Goal: Transaction & Acquisition: Purchase product/service

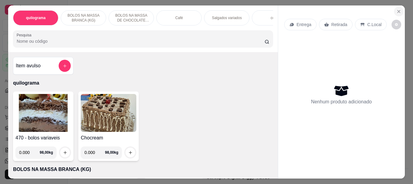
click at [396, 9] on icon "Close" at bounding box center [398, 11] width 5 height 5
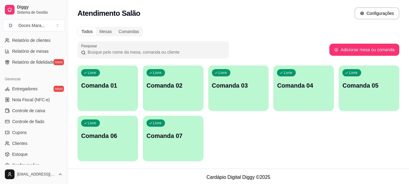
scroll to position [212, 0]
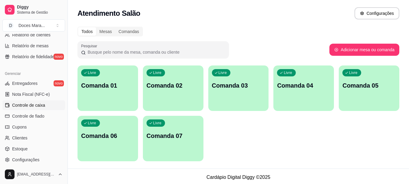
click at [34, 105] on span "Controle de caixa" at bounding box center [28, 105] width 33 height 6
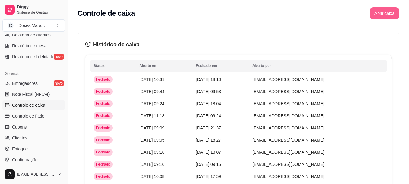
click at [383, 12] on button "Abrir caixa" at bounding box center [384, 13] width 30 height 12
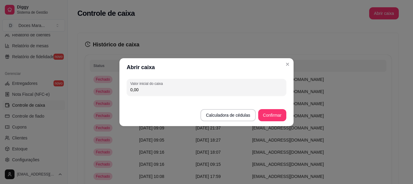
click at [165, 90] on input "0,00" at bounding box center [206, 89] width 152 height 6
type input "82,00"
click at [273, 116] on button "Confirmar" at bounding box center [272, 115] width 28 height 12
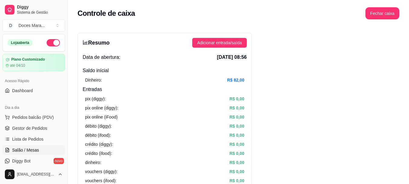
click at [29, 149] on span "Salão / Mesas" at bounding box center [25, 150] width 27 height 6
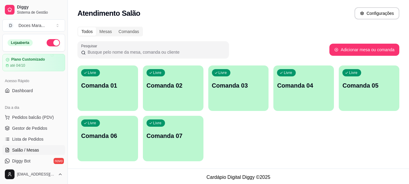
click at [97, 96] on div "Livre Comanda 01" at bounding box center [107, 84] width 60 height 38
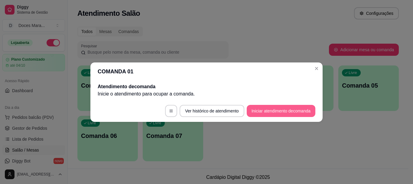
click at [258, 112] on button "Iniciar atendimento de comanda" at bounding box center [281, 111] width 69 height 12
click at [271, 109] on button "Iniciar atendimento de comanda" at bounding box center [281, 111] width 69 height 12
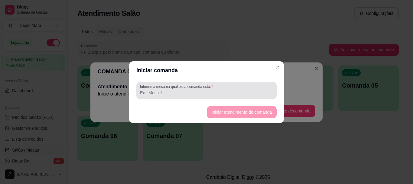
click at [196, 90] on input "Informe a mesa na qual essa comanda está." at bounding box center [206, 93] width 133 height 6
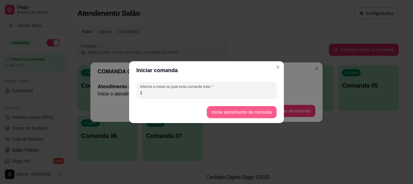
type input "1"
click at [229, 112] on button "Iniciar atendimento de comanda" at bounding box center [242, 112] width 68 height 12
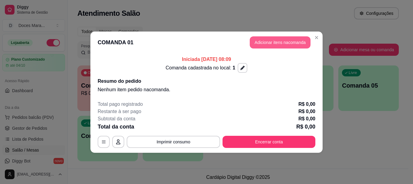
click at [276, 43] on button "Adicionar itens na comanda" at bounding box center [280, 42] width 61 height 12
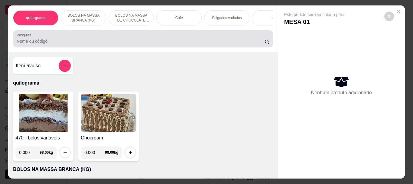
click at [94, 43] on input "Pesquisa" at bounding box center [141, 41] width 248 height 6
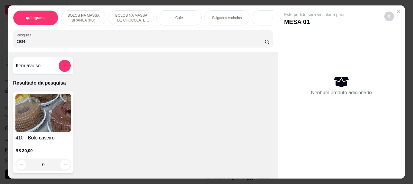
type input "case"
click at [41, 118] on img at bounding box center [43, 113] width 56 height 38
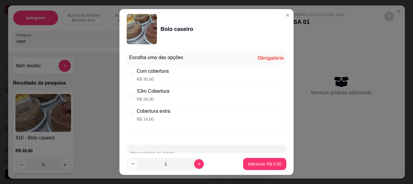
click at [148, 74] on div "Com cobertura" at bounding box center [153, 70] width 32 height 7
radio input "true"
click at [246, 159] on button "Adicionar R$ 30,00" at bounding box center [264, 164] width 46 height 12
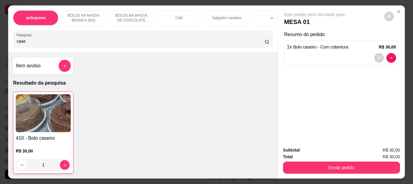
type input "1"
click at [49, 115] on img at bounding box center [43, 113] width 55 height 38
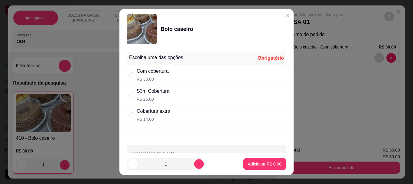
click at [142, 97] on p "R$ 26,00" at bounding box center [153, 99] width 33 height 6
radio input "true"
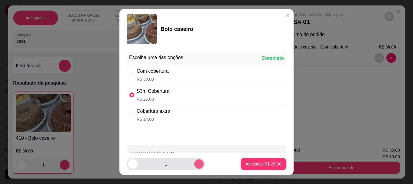
click at [194, 161] on button "increase-product-quantity" at bounding box center [198, 163] width 9 height 9
type input "2"
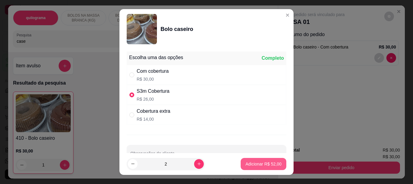
click at [246, 161] on p "Adicionar R$ 52,00" at bounding box center [264, 164] width 36 height 6
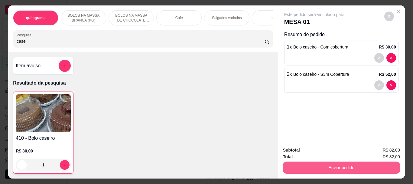
click at [368, 164] on button "Enviar pedido" at bounding box center [341, 167] width 117 height 12
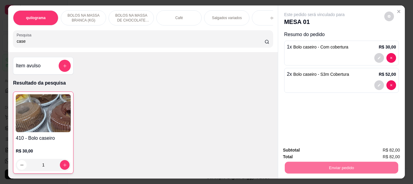
click at [356, 148] on button "Registrar cliente" at bounding box center [343, 149] width 39 height 11
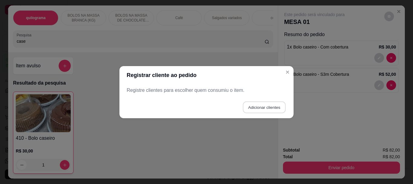
click at [265, 108] on button "Adicionar clientes" at bounding box center [264, 107] width 43 height 12
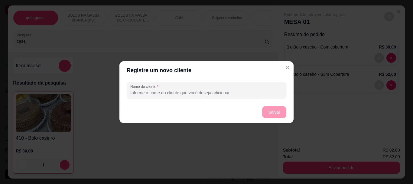
click at [220, 94] on input "Nome do cliente" at bounding box center [206, 93] width 152 height 6
type input "tania"
click at [272, 110] on button "Salvar" at bounding box center [274, 112] width 24 height 12
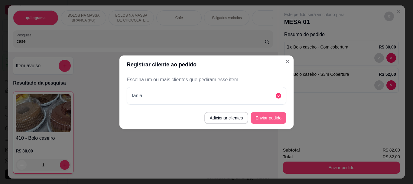
click at [262, 116] on button "Enviar pedido" at bounding box center [269, 118] width 36 height 12
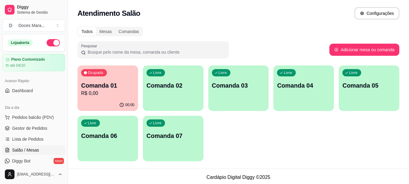
click at [109, 80] on div "Ocupada Comanda 01 R$ 0,00" at bounding box center [107, 82] width 60 height 34
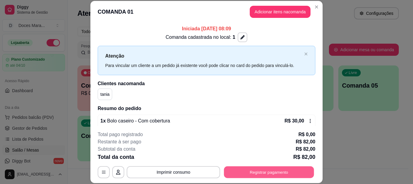
click at [277, 170] on button "Registrar pagamento" at bounding box center [269, 172] width 90 height 12
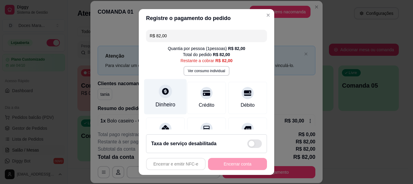
click at [163, 99] on div "Dinheiro" at bounding box center [165, 96] width 43 height 35
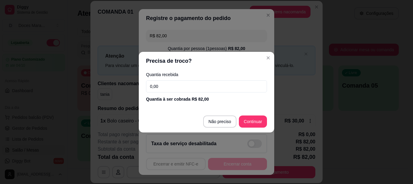
drag, startPoint x: 162, startPoint y: 87, endPoint x: 139, endPoint y: 93, distance: 23.7
click at [139, 93] on div "Quantia recebida 0,00 Quantia à ser cobrada R$ 82,00" at bounding box center [206, 87] width 135 height 34
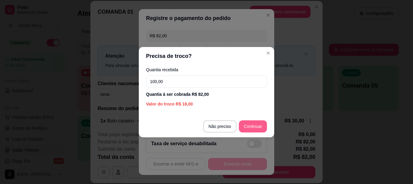
type input "100,00"
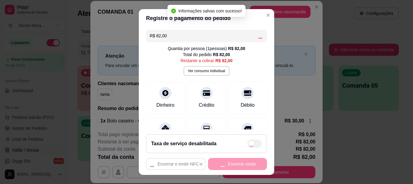
type input "R$ 0,00"
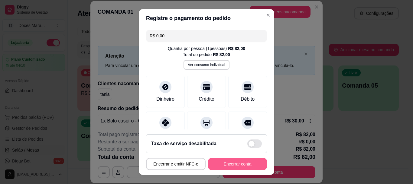
click at [240, 165] on button "Encerrar conta" at bounding box center [237, 164] width 59 height 12
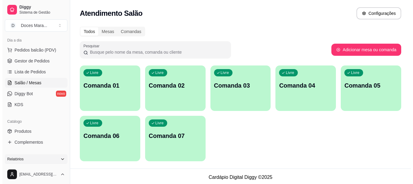
scroll to position [40, 0]
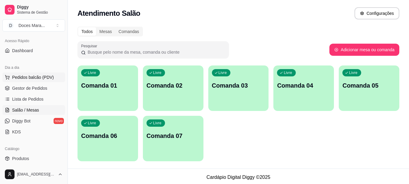
click at [33, 78] on span "Pedidos balcão (PDV)" at bounding box center [33, 77] width 42 height 6
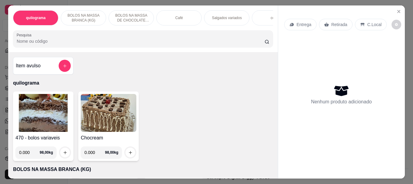
click at [68, 44] on input "Pesquisa" at bounding box center [141, 41] width 248 height 6
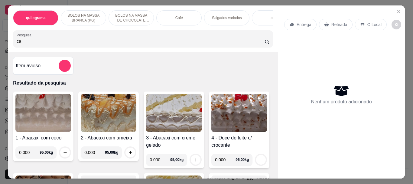
type input "ca"
click at [174, 19] on div "Café" at bounding box center [178, 17] width 45 height 15
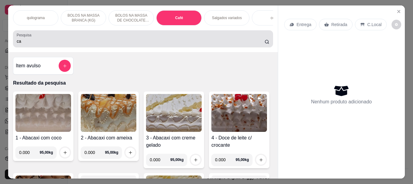
scroll to position [16, 0]
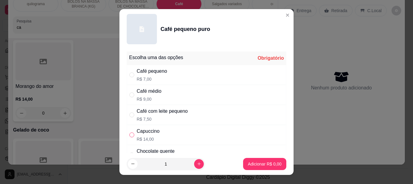
click at [130, 135] on input "" at bounding box center [131, 134] width 5 height 5
radio input "true"
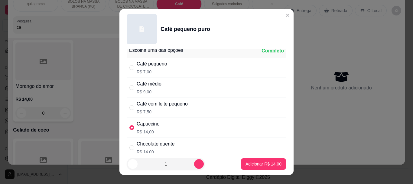
scroll to position [0, 0]
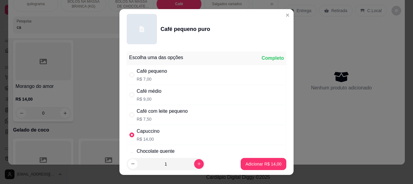
click at [132, 95] on div "" at bounding box center [132, 94] width 7 height 7
radio input "true"
radio input "false"
click at [258, 162] on p "Adicionar R$ 9,00" at bounding box center [265, 164] width 34 height 6
type input "1"
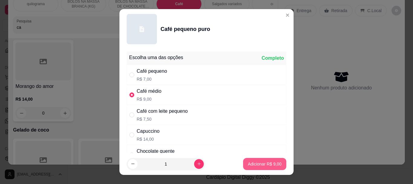
type input "1"
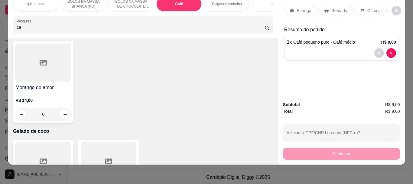
scroll to position [3005, 0]
click at [340, 8] on p "Retirada" at bounding box center [339, 11] width 16 height 6
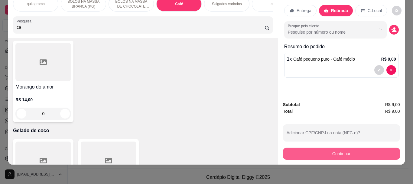
click at [336, 147] on button "Continuar" at bounding box center [341, 153] width 117 height 12
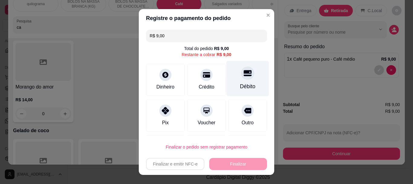
click at [244, 76] on icon at bounding box center [248, 73] width 8 height 6
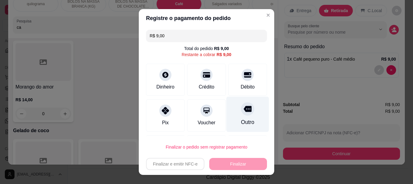
type input "R$ 0,00"
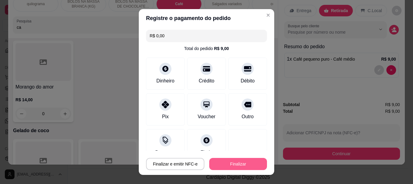
click at [227, 163] on button "Finalizar" at bounding box center [238, 164] width 58 height 12
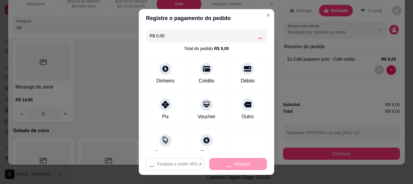
type input "0"
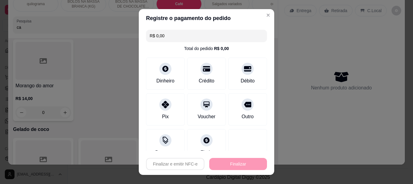
type input "-R$ 9,00"
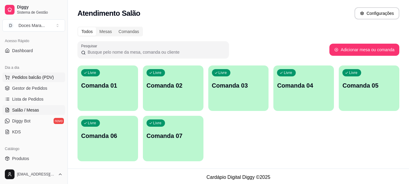
click at [34, 75] on span "Pedidos balcão (PDV)" at bounding box center [33, 77] width 42 height 6
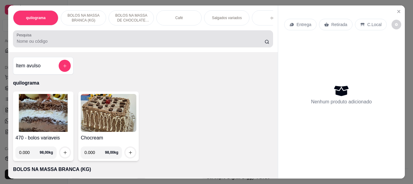
drag, startPoint x: 48, startPoint y: 43, endPoint x: 65, endPoint y: 54, distance: 19.9
click at [62, 52] on div "quilograma BOLOS NA MASSA BRANCA (KG) BOLOS NA MASSA DE CHOCOLATE preço por (KG…" at bounding box center [142, 28] width 269 height 47
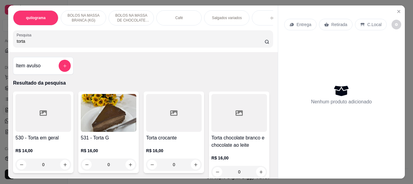
type input "torta"
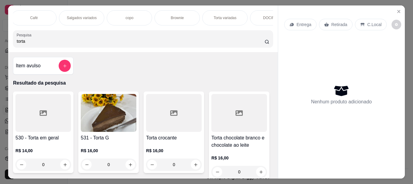
scroll to position [0, 157]
click at [223, 15] on div "Torta variadas" at bounding box center [212, 17] width 45 height 15
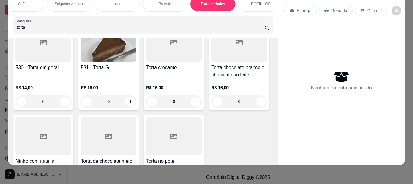
scroll to position [2223, 0]
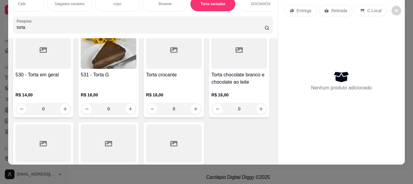
click at [34, 28] on input "torta" at bounding box center [141, 27] width 248 height 6
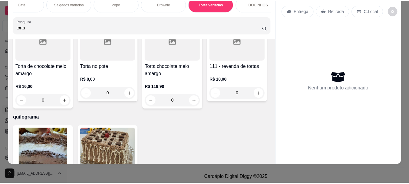
scroll to position [181, 0]
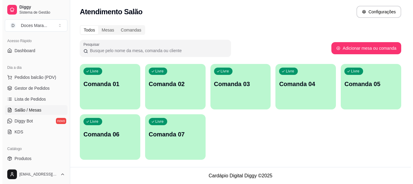
scroll to position [2, 0]
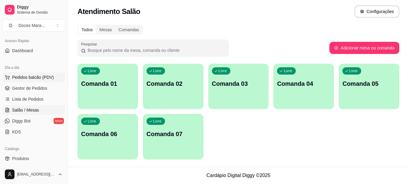
click at [26, 76] on span "Pedidos balcão (PDV)" at bounding box center [33, 77] width 42 height 6
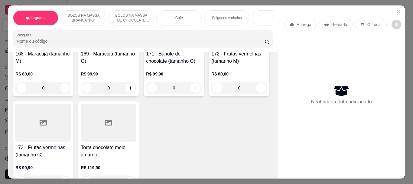
scroll to position [3032, 0]
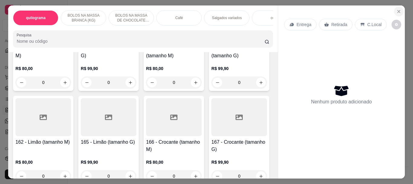
click at [398, 10] on icon "Close" at bounding box center [399, 11] width 2 height 2
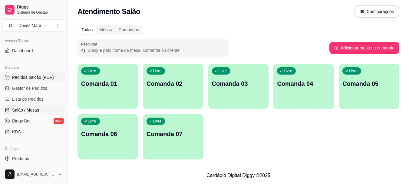
click at [50, 78] on span "Pedidos balcão (PDV)" at bounding box center [33, 77] width 42 height 6
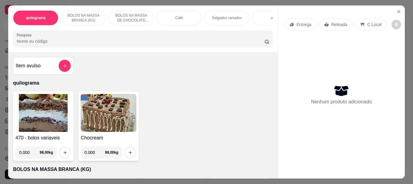
click at [33, 44] on input "Pesquisa" at bounding box center [141, 41] width 248 height 6
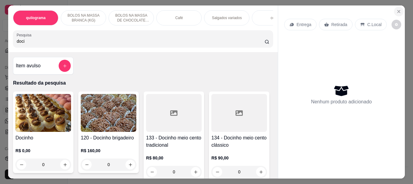
type input "doci"
click at [396, 9] on icon "Close" at bounding box center [398, 11] width 5 height 5
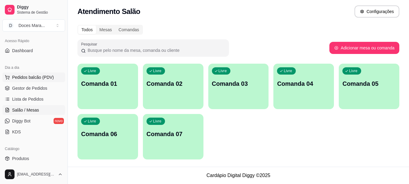
click at [26, 77] on span "Pedidos balcão (PDV)" at bounding box center [33, 77] width 42 height 6
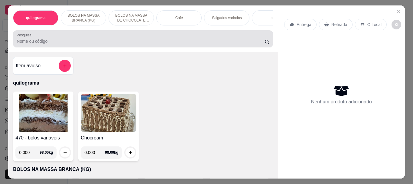
click at [59, 44] on input "Pesquisa" at bounding box center [141, 41] width 248 height 6
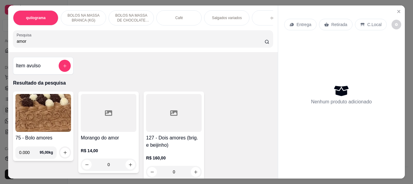
type input "amor"
click at [105, 113] on icon at bounding box center [108, 112] width 7 height 5
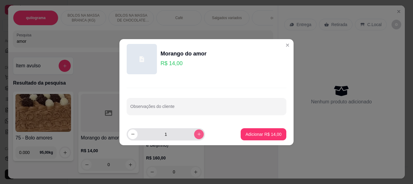
click at [194, 135] on button "increase-product-quantity" at bounding box center [199, 134] width 10 height 10
click at [197, 134] on icon "increase-product-quantity" at bounding box center [199, 134] width 5 height 5
click at [197, 132] on button "increase-product-quantity" at bounding box center [199, 134] width 10 height 10
type input "5"
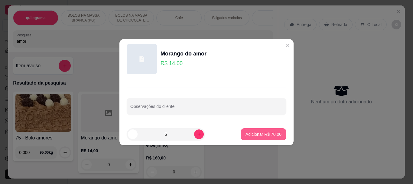
click at [256, 132] on p "Adicionar R$ 70,00" at bounding box center [264, 134] width 36 height 6
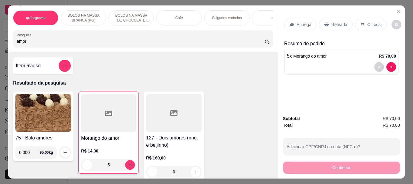
type input "5"
click at [335, 21] on p "Retirada" at bounding box center [339, 24] width 16 height 6
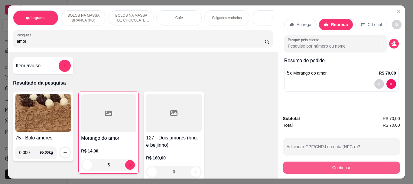
click at [337, 163] on button "Continuar" at bounding box center [341, 167] width 117 height 12
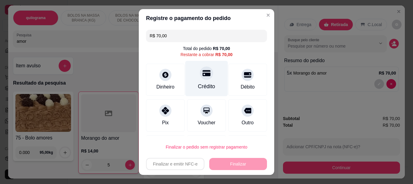
click at [204, 77] on div at bounding box center [206, 73] width 13 height 13
type input "R$ 0,00"
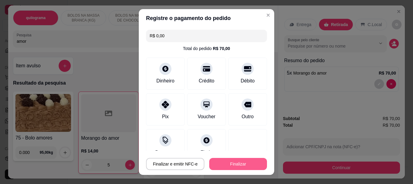
click at [238, 163] on button "Finalizar" at bounding box center [238, 164] width 58 height 12
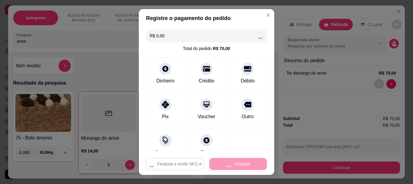
type input "0"
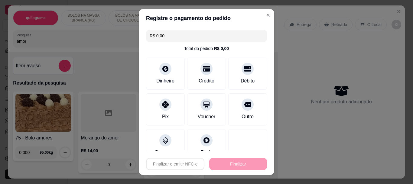
type input "-R$ 70,00"
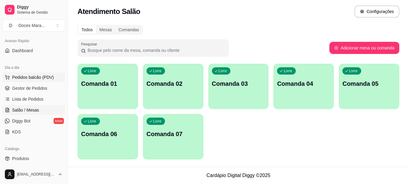
click at [32, 76] on span "Pedidos balcão (PDV)" at bounding box center [33, 77] width 42 height 6
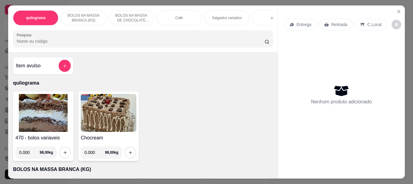
click at [41, 44] on input "Pesquisa" at bounding box center [141, 41] width 248 height 6
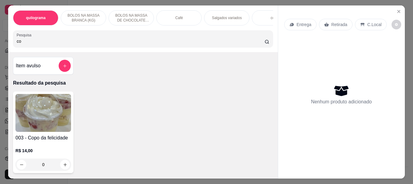
type input "c"
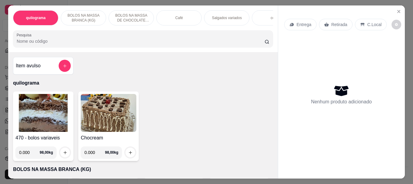
click at [48, 44] on input "Pesquisa" at bounding box center [141, 41] width 248 height 6
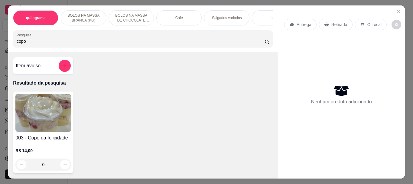
type input "copo"
click at [33, 108] on img at bounding box center [43, 113] width 56 height 38
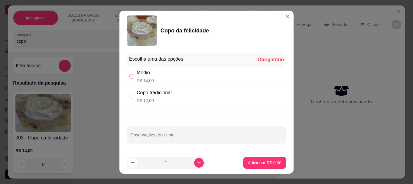
click at [129, 78] on input "" at bounding box center [131, 76] width 5 height 5
radio input "true"
click at [260, 160] on p "Adicionar R$ 14,00" at bounding box center [264, 162] width 36 height 6
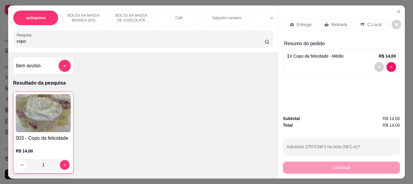
type input "1"
drag, startPoint x: 44, startPoint y: 47, endPoint x: 0, endPoint y: 47, distance: 43.5
click at [0, 47] on div "quilograma BOLOS NA MASSA BRANCA (KG) BOLOS NA MASSA DE CHOCOLATE preço por (KG…" at bounding box center [206, 92] width 413 height 184
drag, startPoint x: 15, startPoint y: 48, endPoint x: 3, endPoint y: 48, distance: 11.5
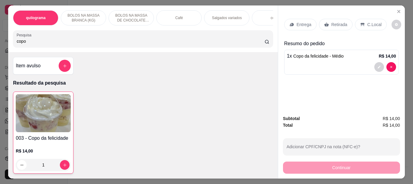
click at [1, 47] on div "quilograma BOLOS NA MASSA BRANCA (KG) BOLOS NA MASSA DE CHOCOLATE preço por (KG…" at bounding box center [206, 92] width 413 height 184
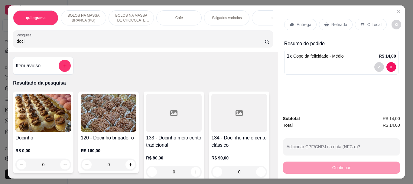
type input "doci"
click at [44, 121] on img at bounding box center [43, 113] width 56 height 38
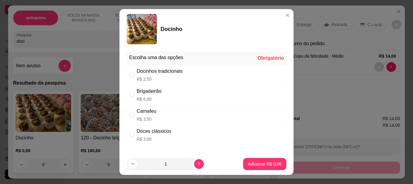
drag, startPoint x: 128, startPoint y: 75, endPoint x: 174, endPoint y: 108, distance: 55.9
click at [130, 76] on input "" at bounding box center [131, 74] width 5 height 5
radio input "true"
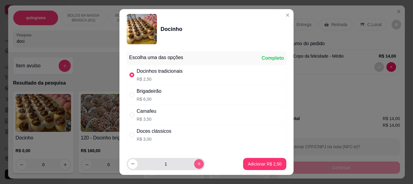
click at [197, 162] on icon "increase-product-quantity" at bounding box center [199, 163] width 5 height 5
type input "2"
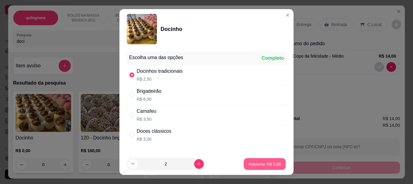
click at [256, 163] on p "Adicionar R$ 5,00" at bounding box center [264, 164] width 33 height 6
type input "2"
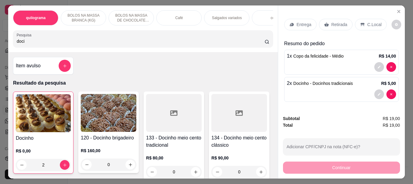
click at [333, 24] on p "Retirada" at bounding box center [339, 24] width 16 height 6
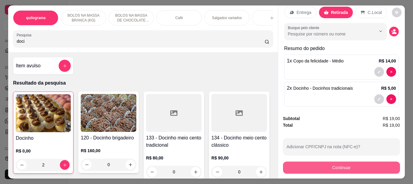
scroll to position [17, 0]
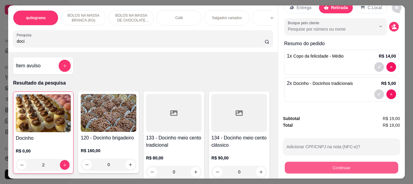
click at [337, 165] on button "Continuar" at bounding box center [341, 167] width 113 height 12
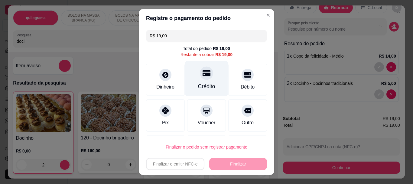
click at [200, 83] on div "Crédito" at bounding box center [206, 87] width 17 height 8
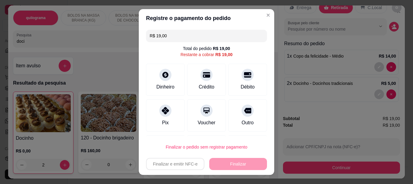
type input "R$ 0,00"
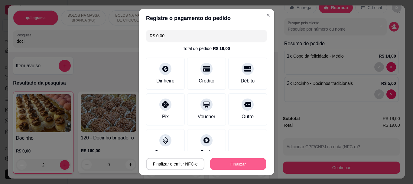
click at [240, 162] on button "Finalizar" at bounding box center [238, 164] width 56 height 12
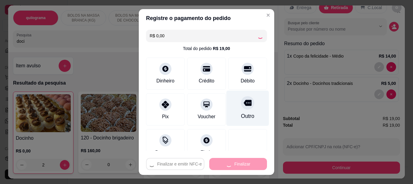
type input "0"
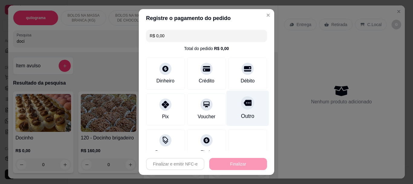
type input "-R$ 19,00"
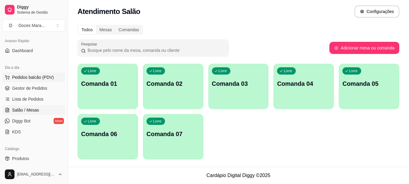
click at [47, 78] on span "Pedidos balcão (PDV)" at bounding box center [33, 77] width 42 height 6
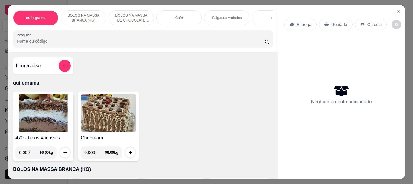
click at [31, 41] on input "Pesquisa" at bounding box center [141, 41] width 248 height 6
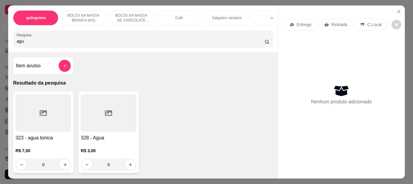
type input "agu"
click at [106, 119] on div at bounding box center [109, 113] width 56 height 38
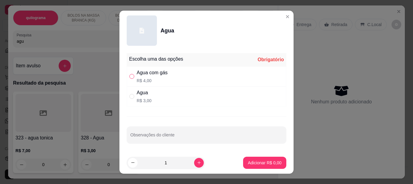
click at [131, 77] on input "" at bounding box center [131, 76] width 5 height 5
radio input "true"
click at [263, 159] on p "Adicionar R$ 4,00" at bounding box center [265, 162] width 34 height 6
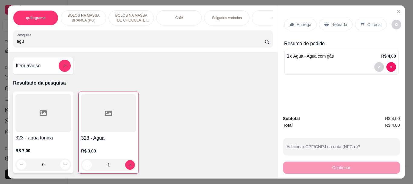
type input "1"
click at [332, 21] on p "Retirada" at bounding box center [339, 24] width 16 height 6
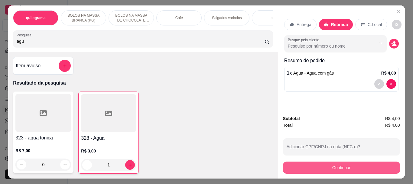
click at [347, 160] on div "Continuar" at bounding box center [341, 167] width 117 height 14
click at [350, 164] on button "Continuar" at bounding box center [341, 167] width 117 height 12
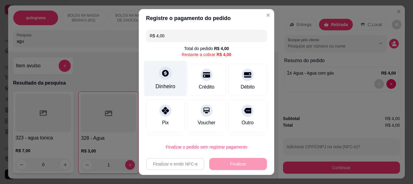
click at [165, 76] on icon at bounding box center [165, 73] width 8 height 8
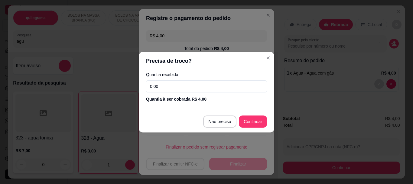
click at [122, 93] on div "Precisa de troco? Quantia recebida 0,00 Quantia à ser cobrada R$ 4,00 Não preci…" at bounding box center [206, 92] width 413 height 184
type input "4,00"
type input "R$ 0,00"
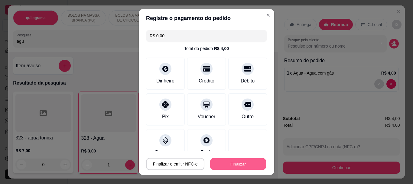
click at [242, 158] on button "Finalizar" at bounding box center [238, 164] width 56 height 12
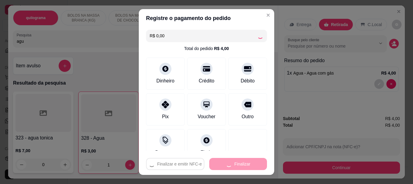
type input "0"
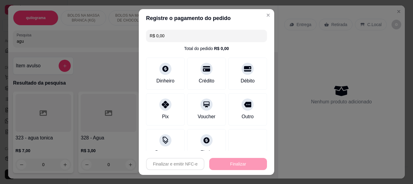
type input "-R$ 4,00"
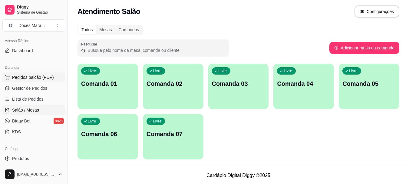
click at [36, 76] on span "Pedidos balcão (PDV)" at bounding box center [33, 77] width 42 height 6
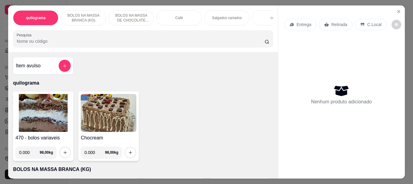
click at [28, 119] on img at bounding box center [43, 113] width 56 height 38
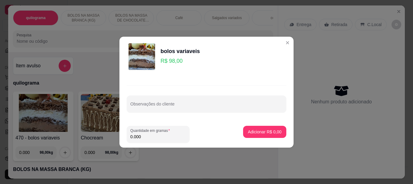
click at [156, 135] on input "0.000" at bounding box center [158, 136] width 56 height 6
type input "0.080"
click at [270, 134] on button "Adicionar R$ 7,84" at bounding box center [265, 131] width 42 height 12
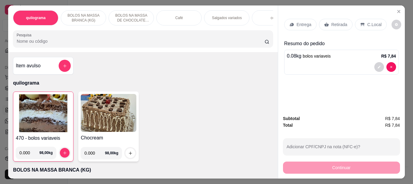
click at [37, 112] on img at bounding box center [43, 113] width 55 height 38
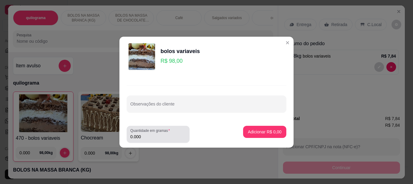
click at [147, 138] on input "0.000" at bounding box center [158, 136] width 56 height 6
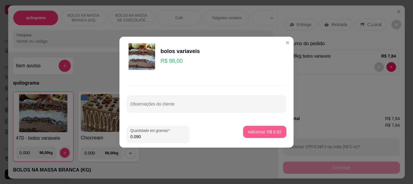
type input "0.090"
click at [248, 134] on p "Adicionar R$ 8,82" at bounding box center [265, 132] width 34 height 6
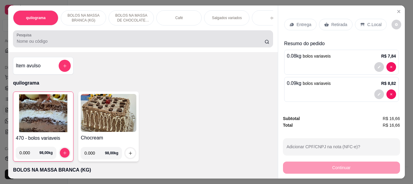
click at [53, 38] on div at bounding box center [143, 39] width 252 height 12
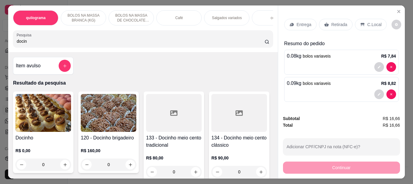
type input "docin"
click at [37, 114] on img at bounding box center [43, 113] width 56 height 38
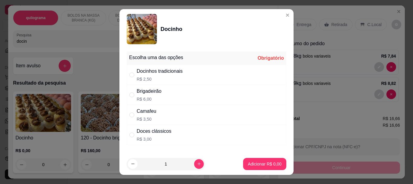
drag, startPoint x: 130, startPoint y: 75, endPoint x: 167, endPoint y: 135, distance: 70.1
click at [129, 75] on input "" at bounding box center [131, 74] width 5 height 5
radio input "true"
drag, startPoint x: 198, startPoint y: 166, endPoint x: 193, endPoint y: 163, distance: 5.7
click at [197, 165] on div "1" at bounding box center [180, 164] width 107 height 12
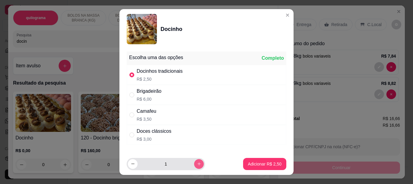
click at [197, 163] on icon "increase-product-quantity" at bounding box center [199, 163] width 5 height 5
type input "3"
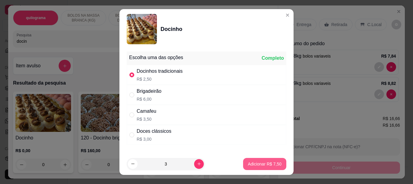
click at [249, 164] on p "Adicionar R$ 7,50" at bounding box center [265, 164] width 34 height 6
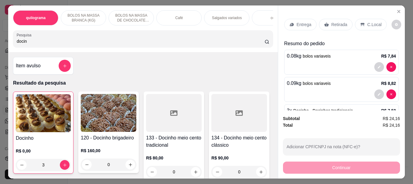
type input "3"
click at [45, 124] on img at bounding box center [43, 113] width 55 height 38
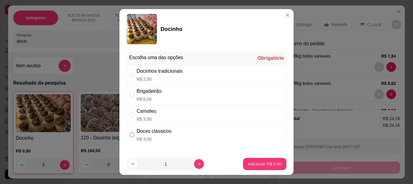
click at [130, 132] on input "" at bounding box center [131, 134] width 5 height 5
radio input "true"
click at [252, 164] on p "Adicionar R$ 3,00" at bounding box center [264, 164] width 33 height 6
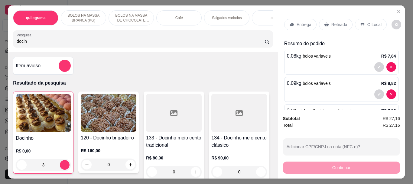
drag, startPoint x: 59, startPoint y: 41, endPoint x: 0, endPoint y: 48, distance: 59.1
click at [0, 48] on div "quilograma BOLOS NA MASSA BRANCA (KG) BOLOS NA MASSA DE CHOCOLATE preço por (KG…" at bounding box center [206, 92] width 413 height 184
drag, startPoint x: 171, startPoint y: 13, endPoint x: 159, endPoint y: 34, distance: 24.8
click at [171, 13] on div "Café" at bounding box center [178, 17] width 45 height 15
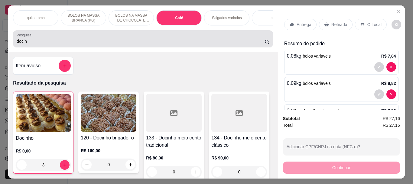
scroll to position [16, 0]
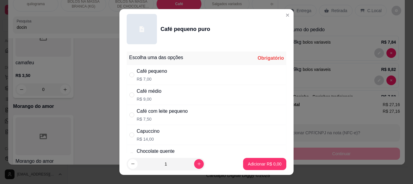
drag, startPoint x: 129, startPoint y: 76, endPoint x: 186, endPoint y: 140, distance: 86.1
click at [129, 76] on input "" at bounding box center [131, 74] width 5 height 5
radio input "true"
click at [248, 163] on p "Adicionar R$ 7,00" at bounding box center [265, 164] width 34 height 6
type input "1"
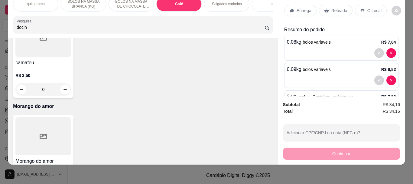
click at [332, 8] on p "Retirada" at bounding box center [339, 11] width 16 height 6
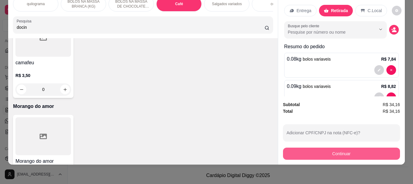
click at [334, 150] on button "Continuar" at bounding box center [341, 153] width 117 height 12
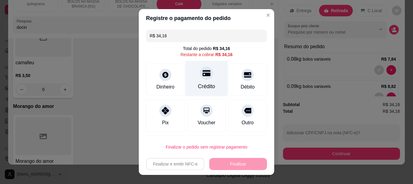
click at [204, 79] on div "Crédito" at bounding box center [206, 78] width 43 height 35
type input "R$ 0,00"
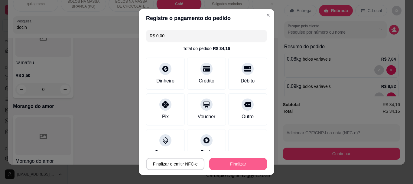
click at [245, 160] on button "Finalizar" at bounding box center [238, 164] width 58 height 12
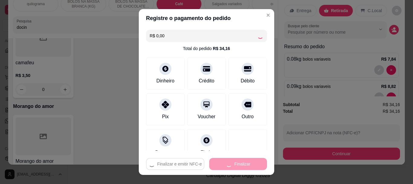
type input "0"
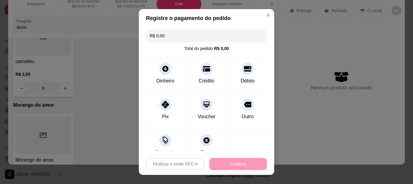
type input "-R$ 34,16"
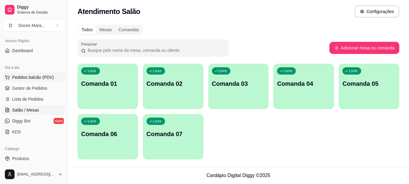
click at [47, 76] on span "Pedidos balcão (PDV)" at bounding box center [33, 77] width 42 height 6
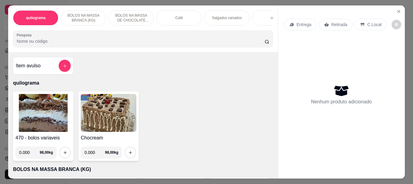
click at [36, 115] on img at bounding box center [43, 113] width 56 height 38
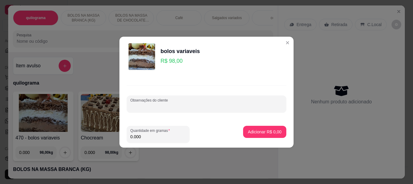
click at [157, 106] on input "Observações do cliente" at bounding box center [206, 106] width 152 height 6
click at [145, 137] on input "0.000" at bounding box center [158, 136] width 56 height 6
type input "0.100"
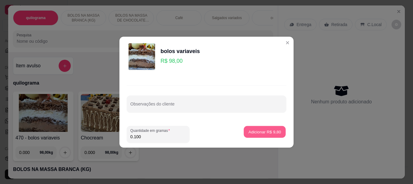
click at [266, 133] on p "Adicionar R$ 9,80" at bounding box center [264, 132] width 33 height 6
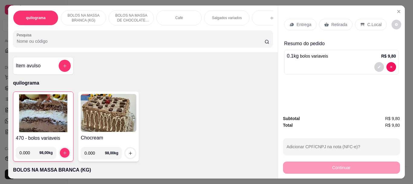
click at [338, 19] on div "Retirada" at bounding box center [336, 24] width 34 height 11
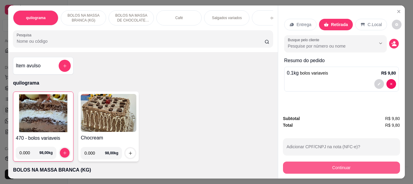
click at [334, 161] on button "Continuar" at bounding box center [341, 167] width 117 height 12
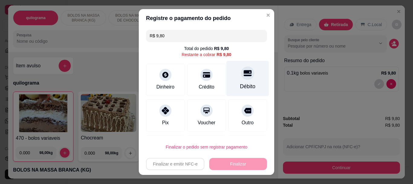
click at [243, 80] on div "Débito" at bounding box center [247, 78] width 43 height 35
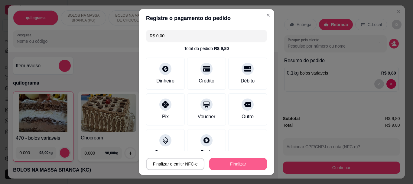
click at [232, 160] on button "Finalizar" at bounding box center [238, 164] width 58 height 12
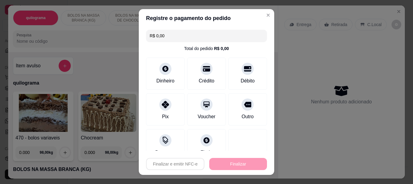
type input "-R$ 9,80"
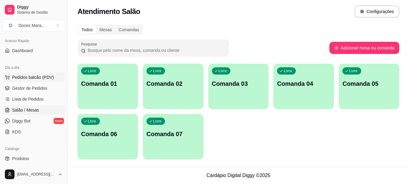
click at [37, 76] on span "Pedidos balcão (PDV)" at bounding box center [33, 77] width 42 height 6
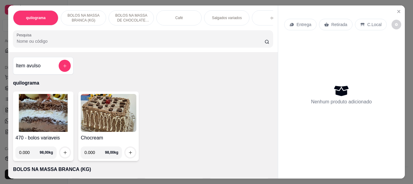
click at [76, 41] on input "Pesquisa" at bounding box center [141, 41] width 248 height 6
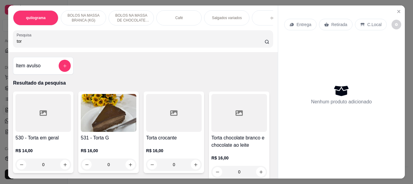
type input "tor"
click at [101, 116] on img at bounding box center [109, 113] width 56 height 38
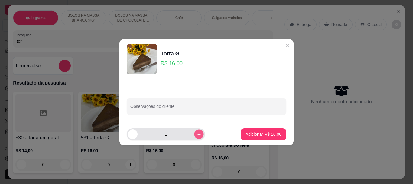
click at [197, 134] on icon "increase-product-quantity" at bounding box center [199, 134] width 5 height 5
type input "2"
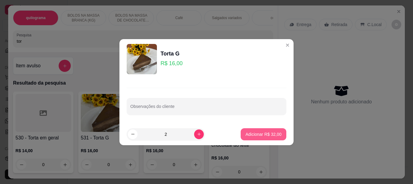
click at [256, 132] on p "Adicionar R$ 32,00" at bounding box center [264, 134] width 36 height 6
type input "2"
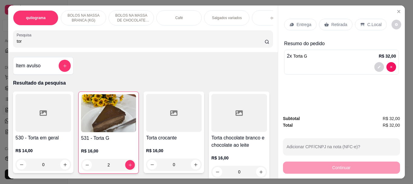
click at [331, 22] on p "Retirada" at bounding box center [339, 24] width 16 height 6
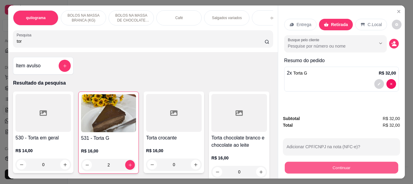
click at [332, 166] on button "Continuar" at bounding box center [341, 167] width 113 height 12
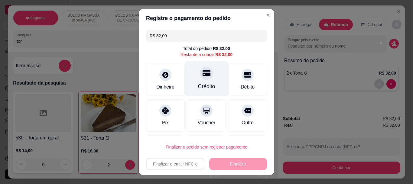
click at [203, 73] on icon at bounding box center [207, 73] width 8 height 6
type input "R$ 0,00"
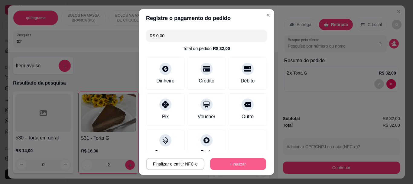
click at [229, 163] on button "Finalizar" at bounding box center [238, 164] width 56 height 12
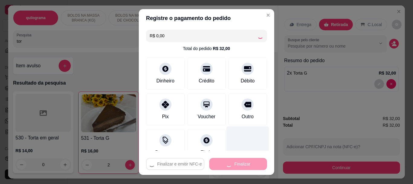
type input "0"
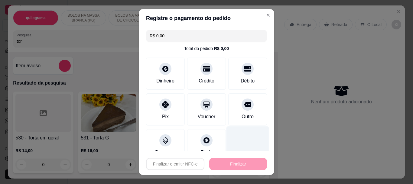
type input "-R$ 32,00"
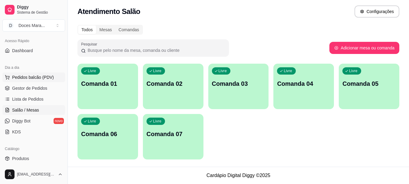
click at [38, 75] on span "Pedidos balcão (PDV)" at bounding box center [33, 77] width 42 height 6
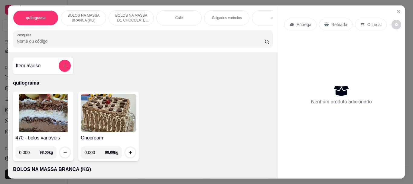
click at [175, 15] on p "Café" at bounding box center [179, 17] width 8 height 5
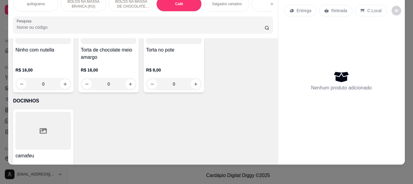
scroll to position [2112, 0]
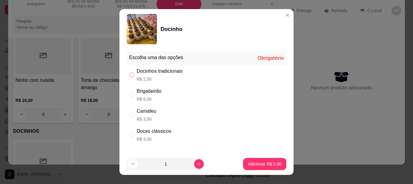
click at [129, 76] on input "" at bounding box center [131, 74] width 5 height 5
radio input "true"
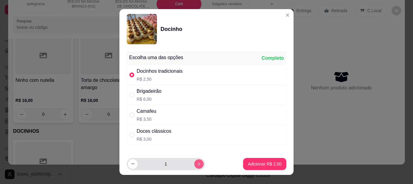
click at [194, 161] on button "increase-product-quantity" at bounding box center [198, 163] width 9 height 9
click at [194, 161] on button "increase-product-quantity" at bounding box center [199, 164] width 10 height 10
click at [194, 161] on button "increase-product-quantity" at bounding box center [198, 163] width 9 height 9
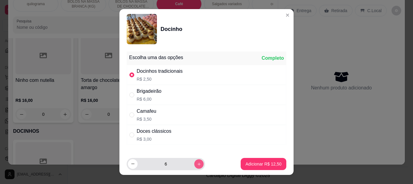
click at [194, 161] on button "increase-product-quantity" at bounding box center [198, 163] width 9 height 9
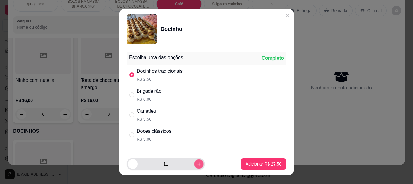
click at [194, 161] on button "increase-product-quantity" at bounding box center [198, 163] width 9 height 9
click at [195, 161] on button "increase-product-quantity" at bounding box center [198, 163] width 9 height 9
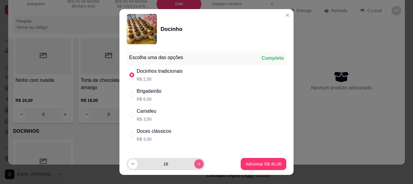
click at [195, 161] on button "increase-product-quantity" at bounding box center [198, 163] width 9 height 9
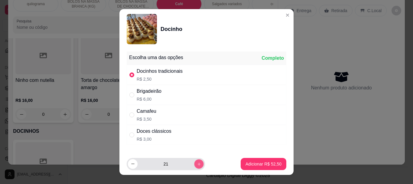
click at [195, 161] on button "increase-product-quantity" at bounding box center [198, 163] width 9 height 9
click at [195, 161] on button "increase-product-quantity" at bounding box center [199, 164] width 10 height 10
click at [195, 161] on button "increase-product-quantity" at bounding box center [198, 163] width 9 height 9
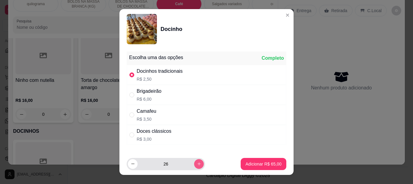
click at [195, 161] on button "increase-product-quantity" at bounding box center [199, 164] width 10 height 10
click at [195, 161] on button "increase-product-quantity" at bounding box center [198, 163] width 9 height 9
type input "30"
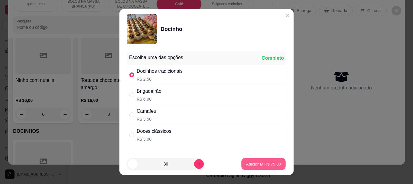
click at [252, 163] on p "Adicionar R$ 75,00" at bounding box center [263, 164] width 35 height 6
type input "30"
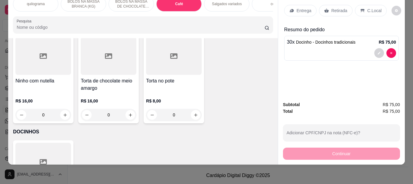
click at [86, 29] on input "Pesquisa" at bounding box center [141, 27] width 248 height 6
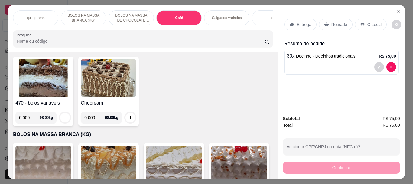
scroll to position [0, 0]
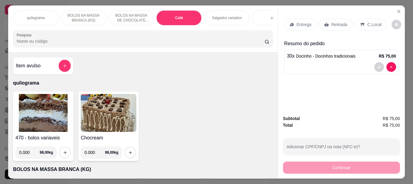
click at [44, 41] on input "Pesquisa" at bounding box center [141, 41] width 248 height 6
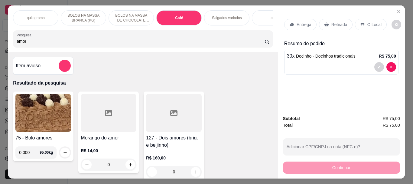
type input "amor"
click at [112, 125] on div at bounding box center [109, 113] width 56 height 38
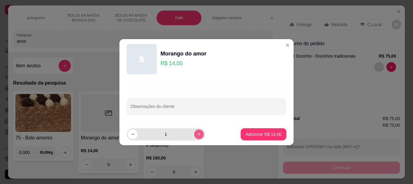
click at [197, 134] on icon "increase-product-quantity" at bounding box center [199, 134] width 5 height 5
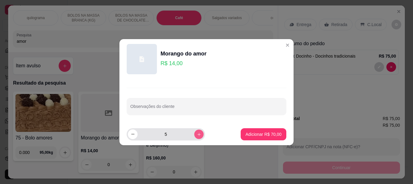
type input "6"
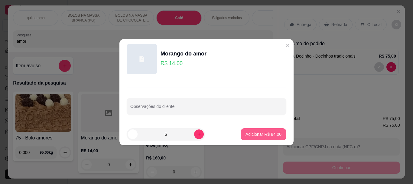
click at [248, 132] on p "Adicionar R$ 84,00" at bounding box center [264, 134] width 36 height 6
type input "6"
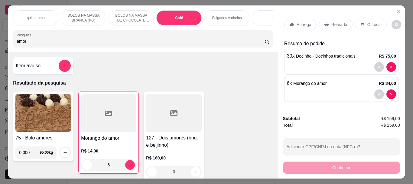
click at [333, 21] on p "Retirada" at bounding box center [339, 24] width 16 height 6
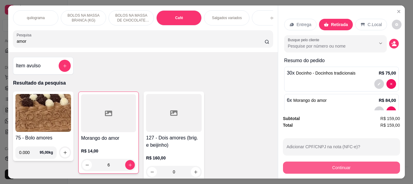
click at [332, 164] on button "Continuar" at bounding box center [341, 167] width 117 height 12
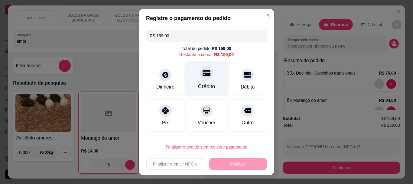
click at [201, 82] on div "Crédito" at bounding box center [206, 78] width 43 height 35
type input "R$ 0,00"
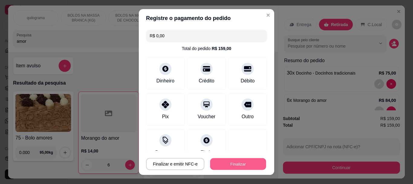
click at [223, 162] on button "Finalizar" at bounding box center [238, 164] width 56 height 12
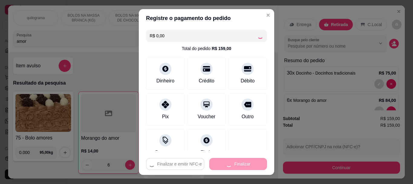
type input "0"
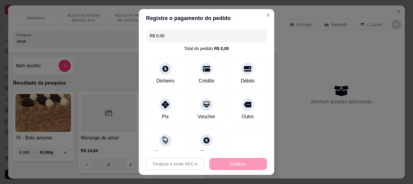
type input "-R$ 159,00"
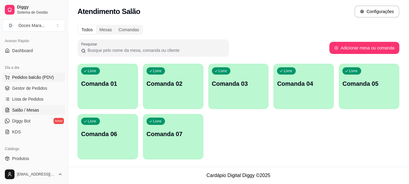
click at [42, 77] on span "Pedidos balcão (PDV)" at bounding box center [33, 77] width 42 height 6
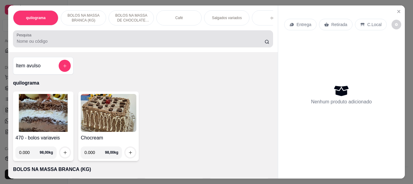
click at [72, 42] on input "Pesquisa" at bounding box center [141, 41] width 248 height 6
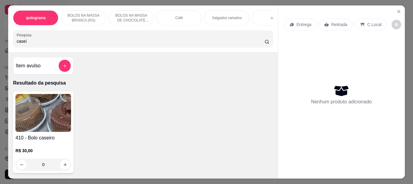
type input "casei"
click at [36, 113] on img at bounding box center [43, 113] width 56 height 38
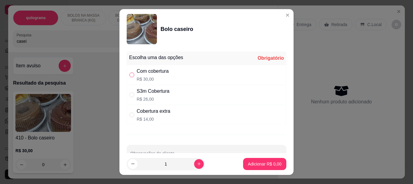
click at [129, 72] on label "" at bounding box center [131, 74] width 5 height 7
click at [129, 72] on input "" at bounding box center [131, 74] width 5 height 5
click at [130, 74] on input "" at bounding box center [131, 74] width 5 height 5
radio input "true"
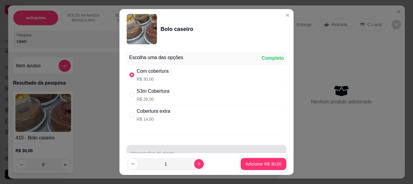
drag, startPoint x: 248, startPoint y: 152, endPoint x: 254, endPoint y: 164, distance: 13.3
click at [250, 155] on section "Bolo caseiro Escolha uma das opções Completo Com cobertura R$ 30,00 S3m Cobertu…" at bounding box center [206, 91] width 174 height 165
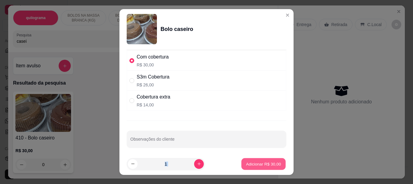
click at [254, 164] on p "Adicionar R$ 30,00" at bounding box center [263, 164] width 35 height 6
type input "1"
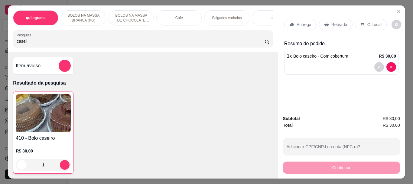
drag, startPoint x: 47, startPoint y: 43, endPoint x: 0, endPoint y: 44, distance: 46.9
click at [0, 44] on div "quilograma BOLOS NA MASSA BRANCA (KG) BOLOS NA MASSA DE CHOCOLATE preço por (KG…" at bounding box center [206, 92] width 413 height 184
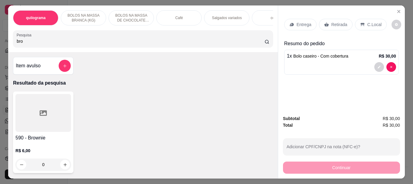
type input "bro"
drag, startPoint x: 44, startPoint y: 125, endPoint x: 47, endPoint y: 124, distance: 4.0
click at [47, 124] on div at bounding box center [43, 113] width 56 height 38
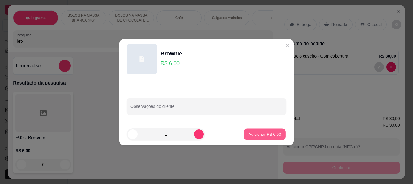
click at [269, 135] on p "Adicionar R$ 6,00" at bounding box center [264, 134] width 33 height 6
type input "1"
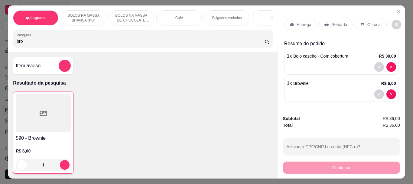
drag, startPoint x: 340, startPoint y: 20, endPoint x: 358, endPoint y: 155, distance: 135.8
click at [339, 23] on p "Retirada" at bounding box center [339, 24] width 16 height 6
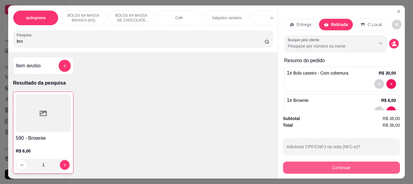
click at [353, 165] on button "Continuar" at bounding box center [341, 167] width 117 height 12
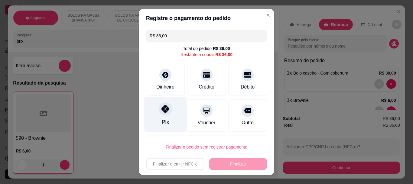
click at [160, 113] on div at bounding box center [165, 108] width 13 height 13
type input "R$ 0,00"
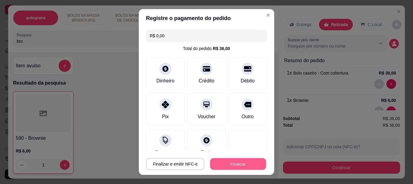
click at [243, 165] on button "Finalizar" at bounding box center [238, 164] width 56 height 12
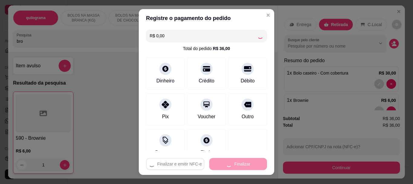
type input "0"
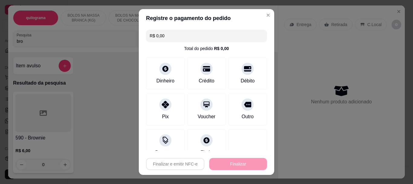
type input "-R$ 36,00"
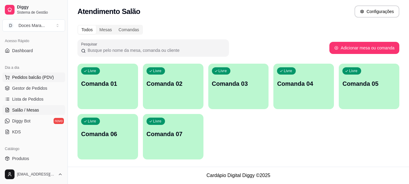
click at [38, 77] on span "Pedidos balcão (PDV)" at bounding box center [33, 77] width 42 height 6
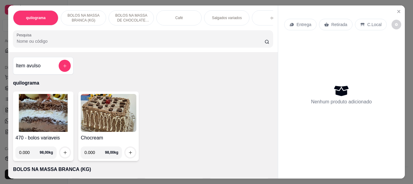
click at [37, 41] on input "Pesquisa" at bounding box center [141, 41] width 248 height 6
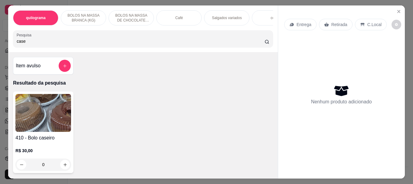
type input "case"
click at [41, 115] on img at bounding box center [43, 113] width 56 height 38
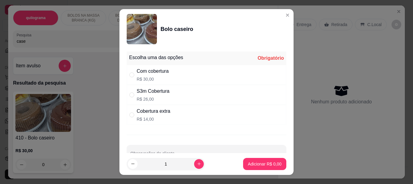
drag, startPoint x: 128, startPoint y: 96, endPoint x: 171, endPoint y: 131, distance: 54.8
click at [129, 96] on input "" at bounding box center [131, 94] width 5 height 5
radio input "true"
click at [264, 168] on button "Adicionar R$ 26,00" at bounding box center [264, 164] width 46 height 12
type input "1"
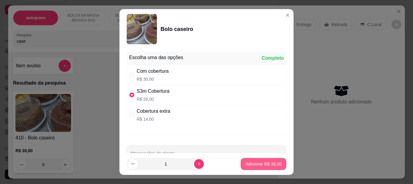
type input "1"
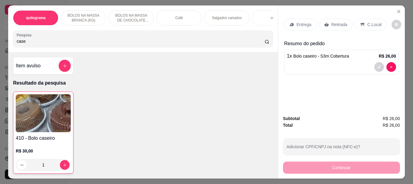
click at [331, 23] on p "Retirada" at bounding box center [339, 24] width 16 height 6
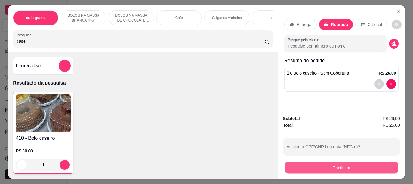
click at [326, 166] on button "Continuar" at bounding box center [341, 167] width 113 height 12
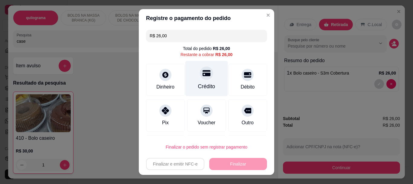
click at [197, 81] on div "Crédito" at bounding box center [206, 78] width 43 height 35
type input "R$ 0,00"
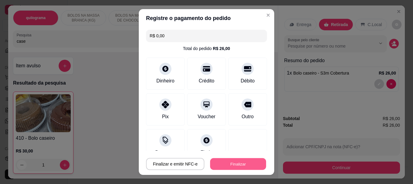
click at [217, 167] on button "Finalizar" at bounding box center [238, 164] width 56 height 12
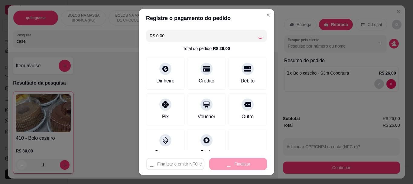
type input "0"
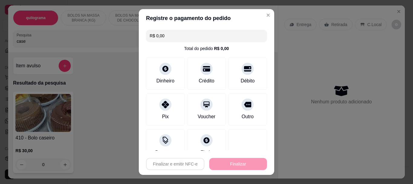
type input "-R$ 26,00"
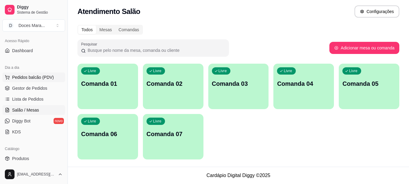
click at [31, 77] on span "Pedidos balcão (PDV)" at bounding box center [33, 77] width 42 height 6
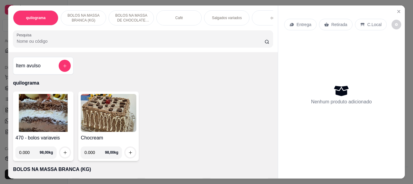
click at [194, 15] on div "Café" at bounding box center [178, 17] width 45 height 15
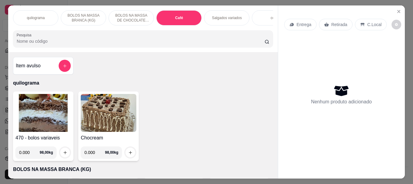
scroll to position [16, 0]
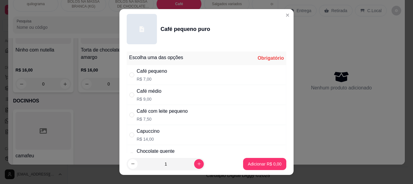
drag, startPoint x: 127, startPoint y: 94, endPoint x: 132, endPoint y: 99, distance: 7.5
click at [129, 95] on input "" at bounding box center [131, 94] width 5 height 5
radio input "true"
click at [197, 159] on div "1" at bounding box center [166, 164] width 78 height 12
click at [195, 164] on button "increase-product-quantity" at bounding box center [199, 164] width 10 height 10
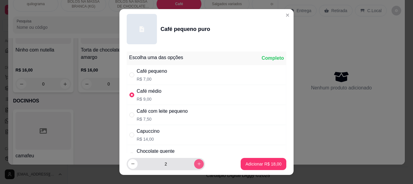
click at [195, 164] on button "increase-product-quantity" at bounding box center [199, 164] width 10 height 10
type input "3"
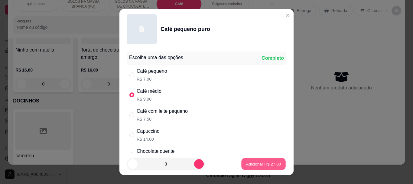
click at [252, 168] on button "Adicionar R$ 27,00" at bounding box center [263, 164] width 44 height 12
type input "3"
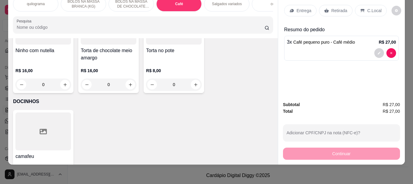
click at [337, 5] on div "Retirada" at bounding box center [336, 10] width 34 height 11
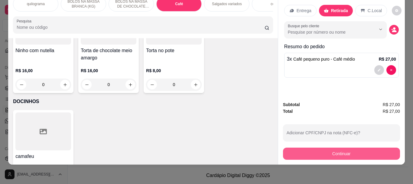
click at [332, 150] on button "Continuar" at bounding box center [341, 153] width 117 height 12
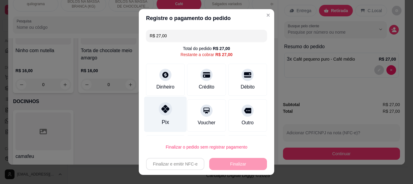
click at [159, 113] on div at bounding box center [165, 108] width 13 height 13
type input "R$ 0,00"
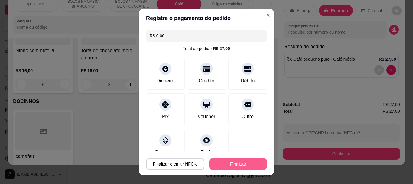
click at [242, 164] on button "Finalizar" at bounding box center [238, 164] width 58 height 12
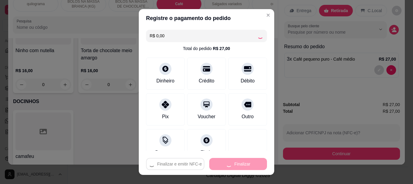
type input "0"
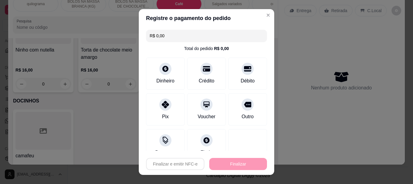
type input "-R$ 27,00"
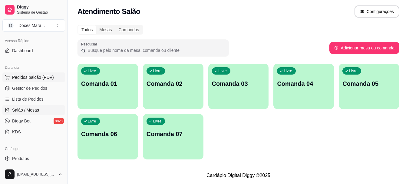
click at [31, 76] on span "Pedidos balcão (PDV)" at bounding box center [33, 77] width 42 height 6
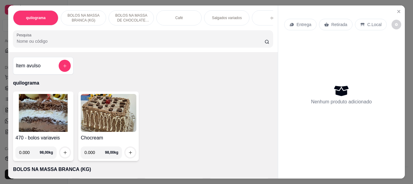
click at [53, 43] on input "Pesquisa" at bounding box center [141, 41] width 248 height 6
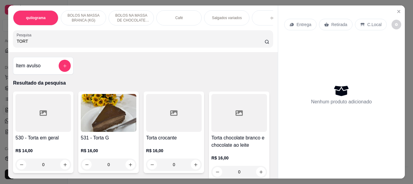
type input "TORT"
click at [112, 126] on img at bounding box center [109, 113] width 56 height 38
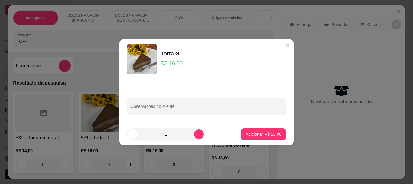
click at [253, 126] on footer "1 Adicionar R$ 16,00" at bounding box center [206, 134] width 174 height 22
click at [256, 130] on button "Adicionar R$ 16,00" at bounding box center [264, 134] width 46 height 12
type input "1"
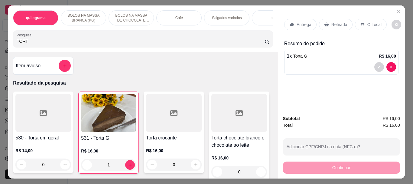
drag, startPoint x: 337, startPoint y: 24, endPoint x: 334, endPoint y: 86, distance: 61.4
click at [336, 24] on p "Retirada" at bounding box center [339, 24] width 16 height 6
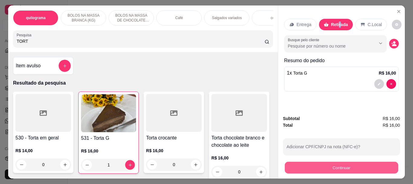
click at [334, 168] on button "Continuar" at bounding box center [341, 167] width 113 height 12
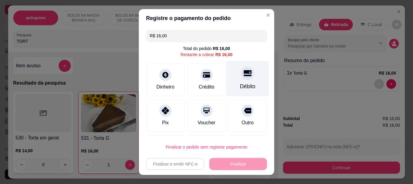
click at [244, 76] on icon at bounding box center [248, 73] width 8 height 8
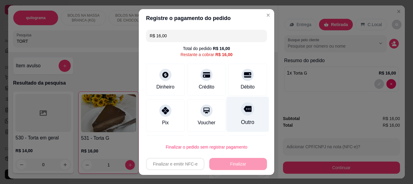
type input "R$ 0,00"
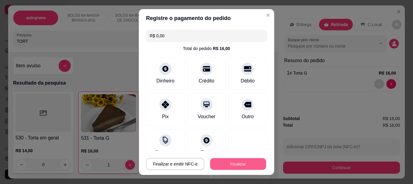
click at [235, 164] on button "Finalizar" at bounding box center [238, 164] width 56 height 12
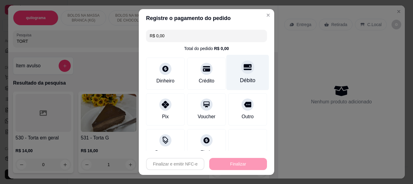
type input "0"
type input "-R$ 16,00"
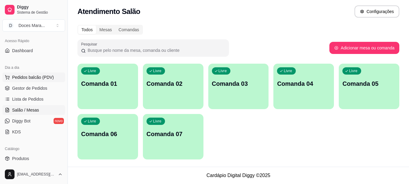
click at [49, 79] on span "Pedidos balcão (PDV)" at bounding box center [33, 77] width 42 height 6
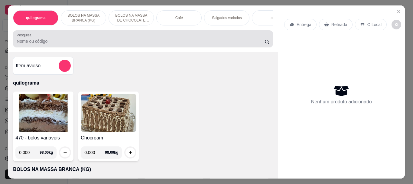
click at [59, 45] on div at bounding box center [143, 39] width 252 height 12
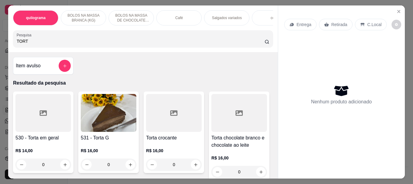
type input "TORT"
click at [174, 116] on icon at bounding box center [173, 112] width 7 height 7
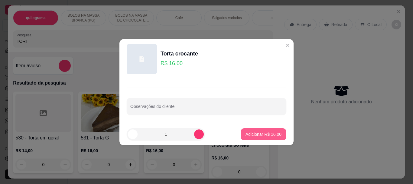
click at [263, 134] on p "Adicionar R$ 16,00" at bounding box center [264, 134] width 36 height 6
type input "1"
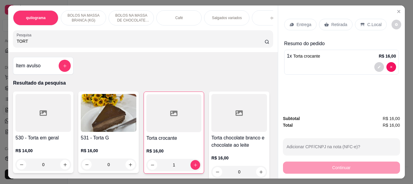
click at [333, 24] on p "Retirada" at bounding box center [339, 24] width 16 height 6
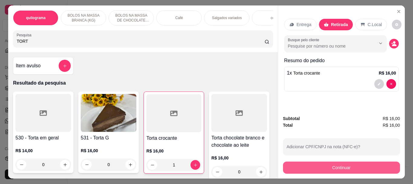
click at [332, 163] on button "Continuar" at bounding box center [341, 167] width 117 height 12
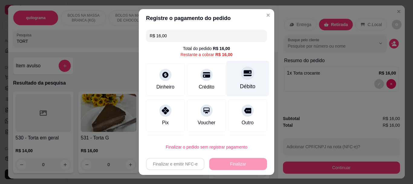
click at [243, 77] on div at bounding box center [247, 73] width 13 height 13
type input "R$ 0,00"
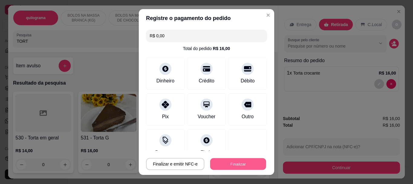
click at [234, 165] on button "Finalizar" at bounding box center [238, 164] width 56 height 12
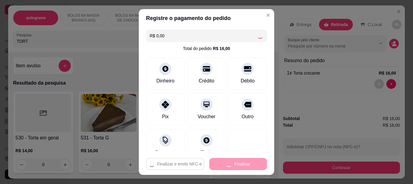
type input "0"
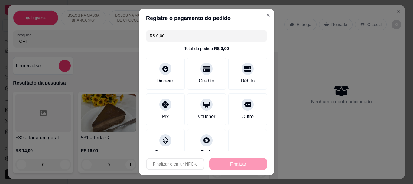
type input "-R$ 16,00"
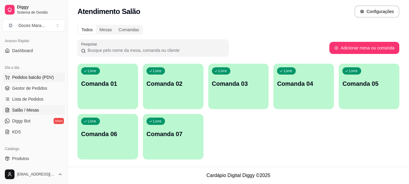
click at [36, 79] on span "Pedidos balcão (PDV)" at bounding box center [33, 77] width 42 height 6
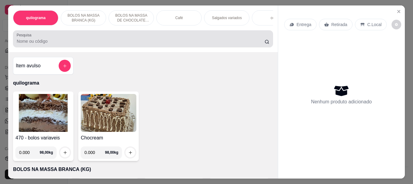
click at [45, 44] on input "Pesquisa" at bounding box center [141, 41] width 248 height 6
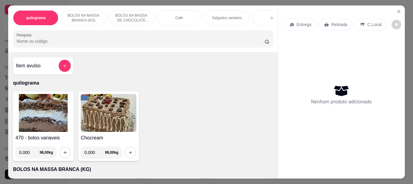
drag, startPoint x: 55, startPoint y: 46, endPoint x: 69, endPoint y: 63, distance: 22.0
click at [55, 44] on input "Pesquisa" at bounding box center [141, 41] width 248 height 6
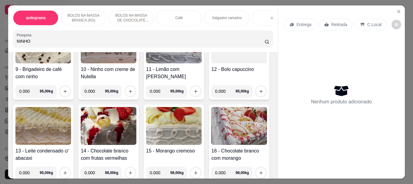
scroll to position [544, 0]
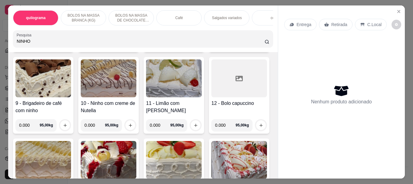
drag, startPoint x: 46, startPoint y: 42, endPoint x: 0, endPoint y: 43, distance: 45.7
click at [0, 43] on div "quilograma BOLOS NA MASSA BRANCA (KG) BOLOS NA MASSA DE CHOCOLATE preço por (KG…" at bounding box center [206, 92] width 413 height 184
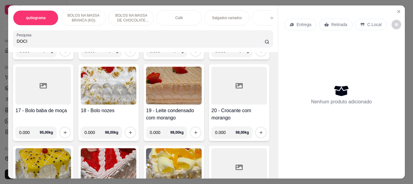
scroll to position [401, 0]
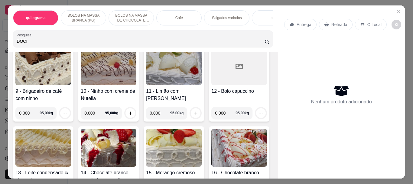
click at [29, 44] on input "DOCI" at bounding box center [141, 41] width 248 height 6
type input "DOCINHO"
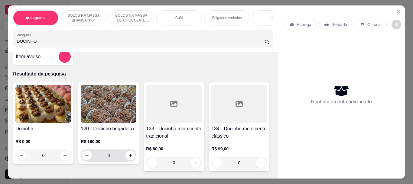
scroll to position [0, 0]
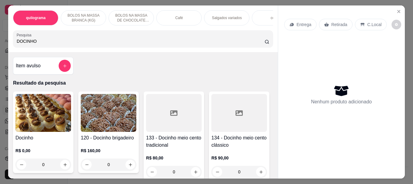
click at [50, 110] on img at bounding box center [43, 113] width 56 height 38
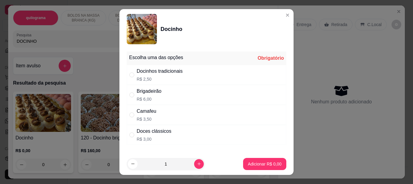
drag, startPoint x: 132, startPoint y: 75, endPoint x: 137, endPoint y: 84, distance: 10.1
click at [132, 74] on div "" at bounding box center [132, 74] width 7 height 7
radio input "true"
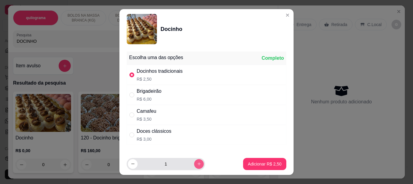
click at [194, 160] on button "increase-product-quantity" at bounding box center [199, 164] width 10 height 10
click at [194, 160] on button "increase-product-quantity" at bounding box center [198, 163] width 9 height 9
type input "3"
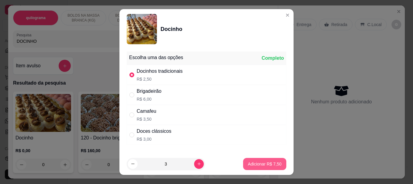
click at [259, 164] on p "Adicionar R$ 7,50" at bounding box center [265, 164] width 34 height 6
type input "3"
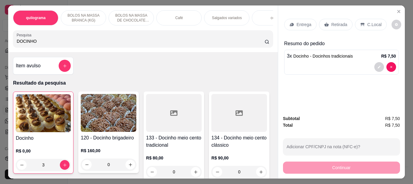
click at [58, 112] on img at bounding box center [43, 113] width 55 height 38
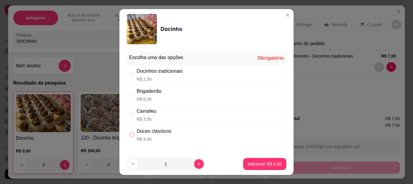
click at [131, 133] on input "" at bounding box center [131, 134] width 5 height 5
radio input "true"
click at [257, 164] on p "Adicionar R$ 3,00" at bounding box center [265, 164] width 34 height 6
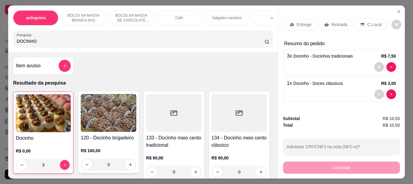
click at [336, 23] on p "Retirada" at bounding box center [339, 24] width 16 height 6
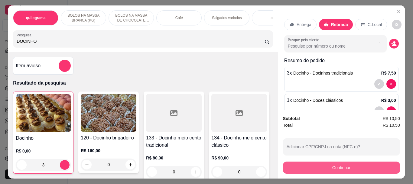
click at [337, 164] on button "Continuar" at bounding box center [341, 167] width 117 height 12
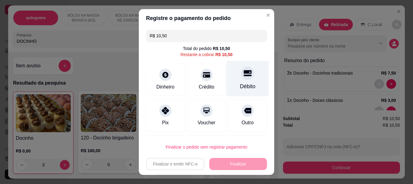
drag, startPoint x: 234, startPoint y: 80, endPoint x: 241, endPoint y: 113, distance: 33.5
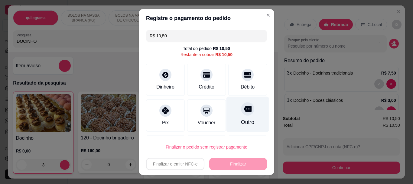
click at [234, 80] on div "Débito" at bounding box center [247, 80] width 39 height 32
type input "R$ 0,00"
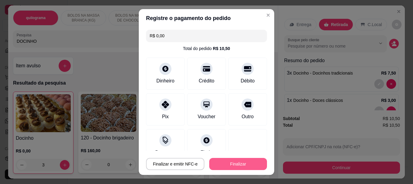
click at [241, 159] on button "Finalizar" at bounding box center [238, 164] width 58 height 12
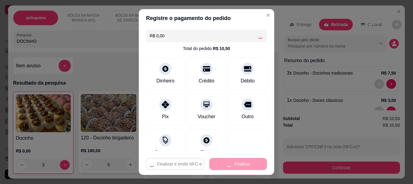
type input "0"
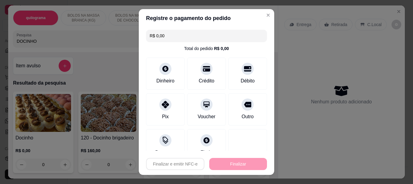
type input "-R$ 10,50"
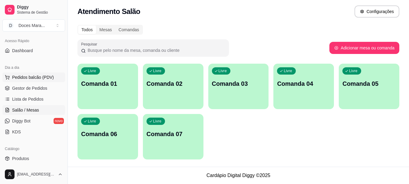
click at [23, 77] on span "Pedidos balcão (PDV)" at bounding box center [33, 77] width 42 height 6
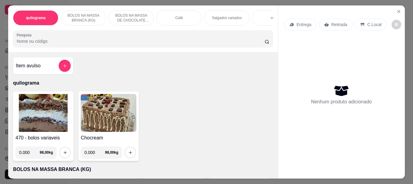
click at [49, 132] on img at bounding box center [43, 113] width 56 height 38
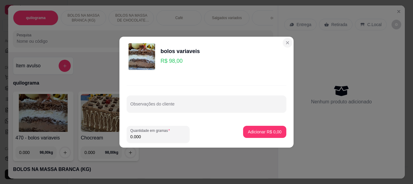
click at [278, 44] on section "bolos variaveis R$ 98,00 Observações do cliente Quantidade em gramas 0.000 Adic…" at bounding box center [206, 92] width 174 height 111
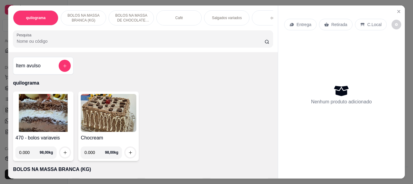
click at [144, 41] on input "Pesquisa" at bounding box center [141, 41] width 248 height 6
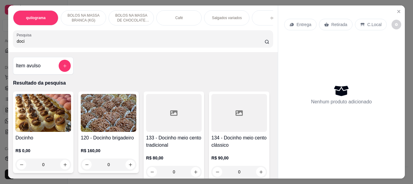
type input "doci"
click at [21, 123] on img at bounding box center [43, 113] width 56 height 38
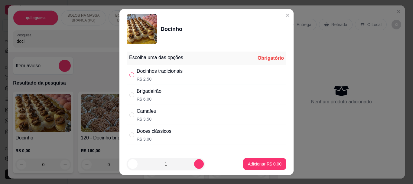
click at [129, 76] on input "" at bounding box center [131, 74] width 5 height 5
radio input "true"
click at [259, 162] on p "Adicionar R$ 2,50" at bounding box center [264, 164] width 33 height 6
type input "1"
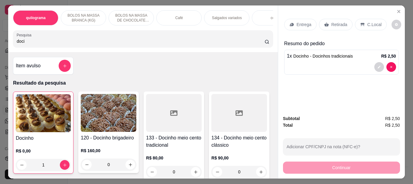
click at [337, 23] on p "Retirada" at bounding box center [339, 24] width 16 height 6
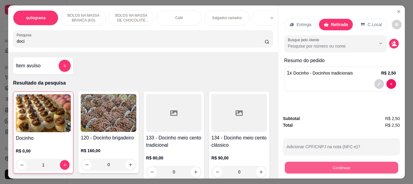
click at [324, 162] on button "Continuar" at bounding box center [341, 167] width 113 height 12
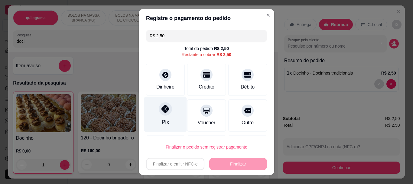
click at [157, 118] on div "Pix" at bounding box center [165, 113] width 43 height 35
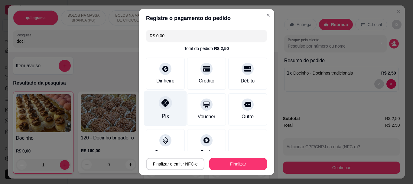
type input "R$ 0,00"
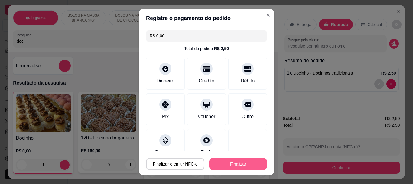
click at [239, 168] on button "Finalizar" at bounding box center [238, 164] width 58 height 12
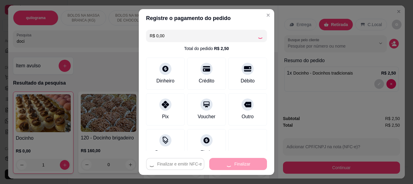
type input "0"
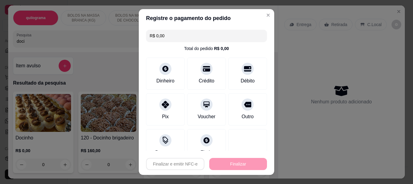
type input "-R$ 2,50"
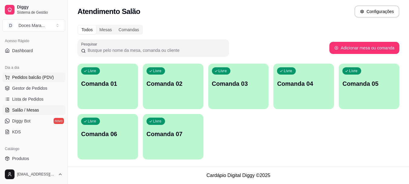
click at [34, 78] on span "Pedidos balcão (PDV)" at bounding box center [33, 77] width 42 height 6
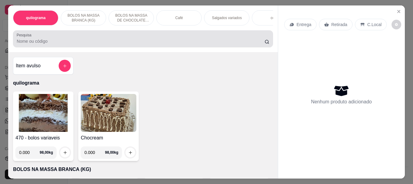
click at [35, 45] on div at bounding box center [143, 39] width 252 height 12
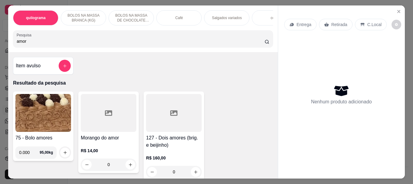
type input "amor"
click at [106, 114] on icon at bounding box center [108, 112] width 7 height 5
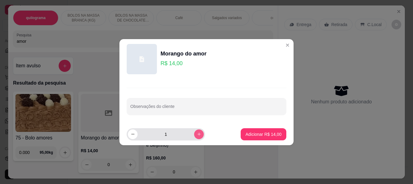
click at [197, 135] on icon "increase-product-quantity" at bounding box center [199, 134] width 5 height 5
click at [197, 134] on icon "increase-product-quantity" at bounding box center [199, 134] width 5 height 5
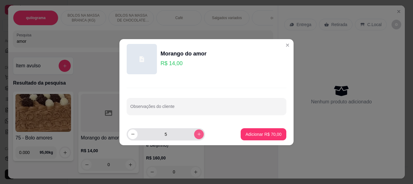
type input "6"
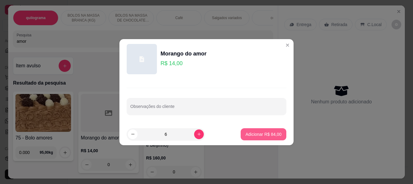
click at [260, 133] on p "Adicionar R$ 84,00" at bounding box center [264, 134] width 36 height 6
type input "6"
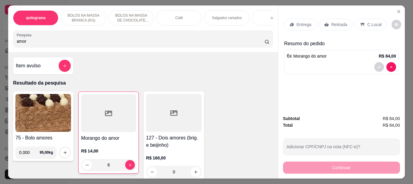
click at [328, 19] on div "Retirada" at bounding box center [336, 24] width 34 height 11
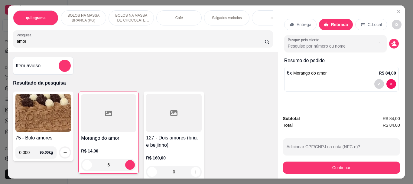
drag, startPoint x: 161, startPoint y: 17, endPoint x: 164, endPoint y: 69, distance: 52.4
click at [161, 17] on div "Café" at bounding box center [178, 17] width 45 height 15
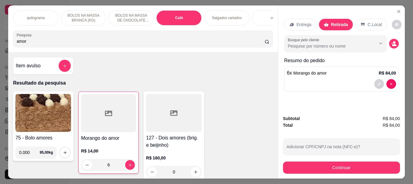
scroll to position [16, 0]
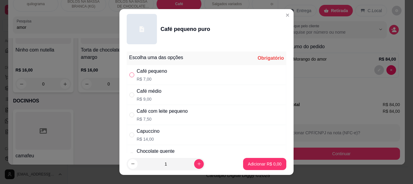
click at [132, 75] on input "" at bounding box center [131, 74] width 5 height 5
radio input "true"
click at [261, 164] on p "Adicionar R$ 7,00" at bounding box center [265, 164] width 34 height 6
type input "1"
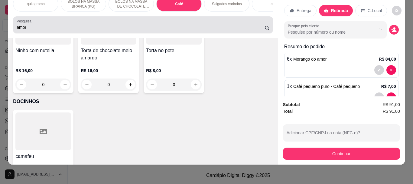
click at [62, 28] on input "amor" at bounding box center [141, 27] width 248 height 6
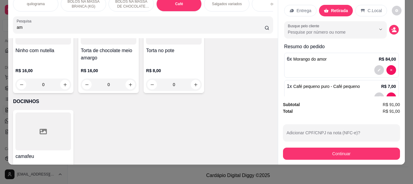
type input "a"
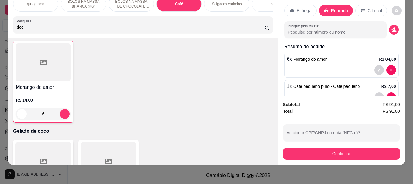
scroll to position [2341, 0]
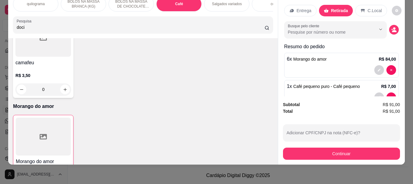
type input "doci"
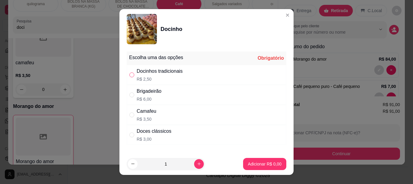
click at [130, 77] on input "" at bounding box center [131, 74] width 5 height 5
radio input "true"
click at [257, 161] on p "Adicionar R$ 2,50" at bounding box center [265, 164] width 34 height 6
type input "1"
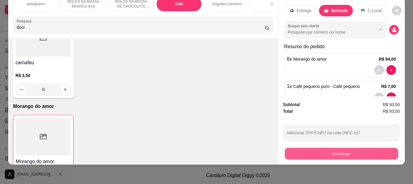
click at [339, 148] on button "Continuar" at bounding box center [341, 153] width 113 height 12
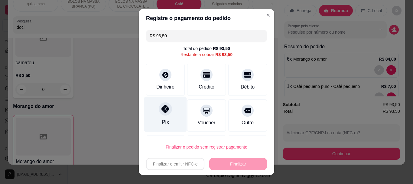
click at [163, 115] on div at bounding box center [165, 108] width 13 height 13
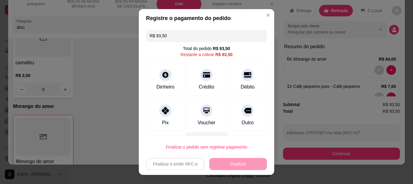
type input "R$ 0,00"
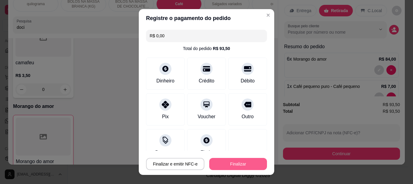
click at [243, 162] on button "Finalizar" at bounding box center [238, 164] width 58 height 12
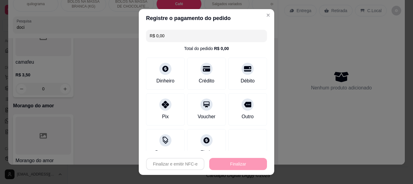
type input "0"
type input "-R$ 93,50"
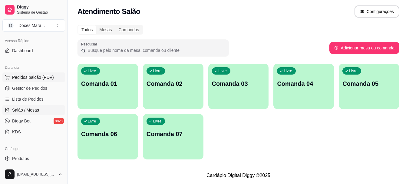
click at [30, 79] on span "Pedidos balcão (PDV)" at bounding box center [33, 77] width 42 height 6
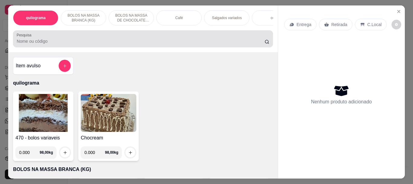
click at [65, 47] on div "Pesquisa" at bounding box center [143, 38] width 260 height 17
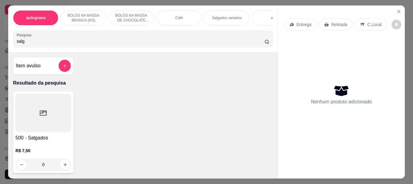
type input "salg"
click at [33, 126] on div at bounding box center [43, 113] width 56 height 38
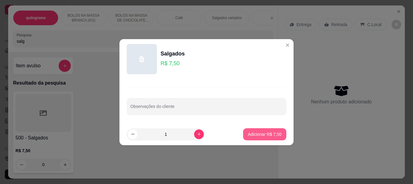
click at [256, 134] on p "Adicionar R$ 7,50" at bounding box center [265, 134] width 34 height 6
type input "1"
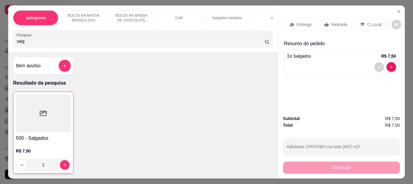
click at [333, 21] on p "Retirada" at bounding box center [339, 24] width 16 height 6
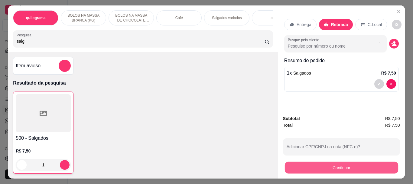
click at [340, 167] on button "Continuar" at bounding box center [341, 167] width 113 height 12
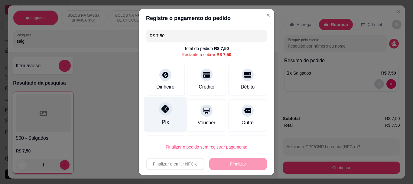
click at [162, 118] on div "Pix" at bounding box center [165, 113] width 43 height 35
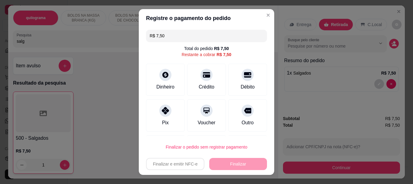
type input "R$ 0,00"
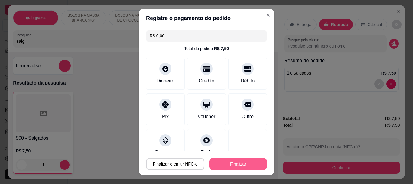
click at [231, 163] on button "Finalizar" at bounding box center [238, 164] width 58 height 12
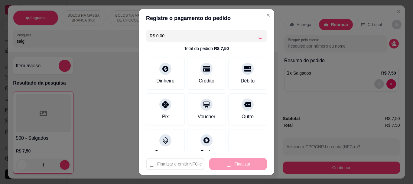
type input "0"
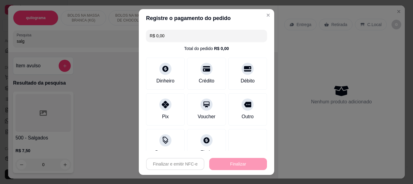
type input "-R$ 7,50"
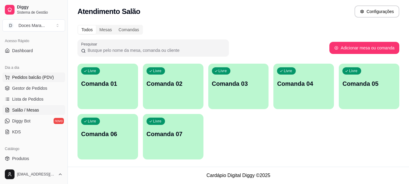
click at [42, 77] on span "Pedidos balcão (PDV)" at bounding box center [33, 77] width 42 height 6
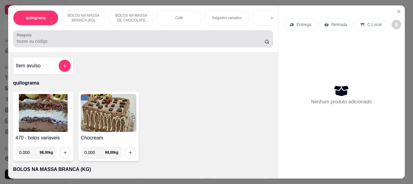
click at [60, 44] on input "Pesquisa" at bounding box center [141, 41] width 248 height 6
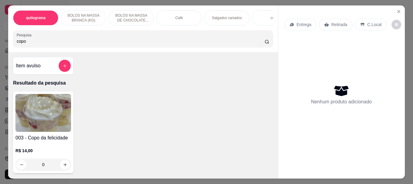
type input "copo"
click at [18, 125] on img at bounding box center [43, 113] width 56 height 38
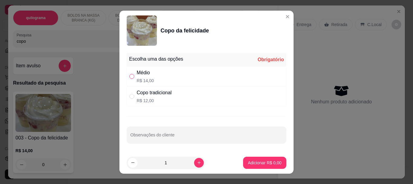
click at [129, 77] on input "" at bounding box center [131, 76] width 5 height 5
radio input "true"
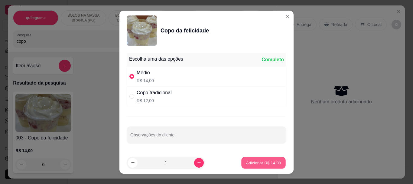
click at [262, 162] on p "Adicionar R$ 14,00" at bounding box center [263, 162] width 35 height 6
type input "1"
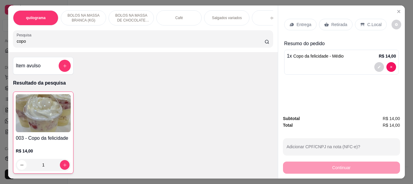
click at [340, 22] on p "Retirada" at bounding box center [339, 24] width 16 height 6
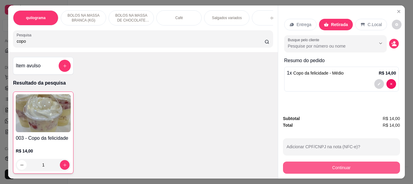
click at [324, 164] on button "Continuar" at bounding box center [341, 167] width 117 height 12
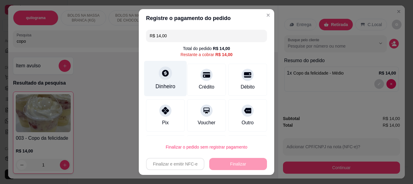
click at [161, 76] on icon at bounding box center [165, 73] width 8 height 8
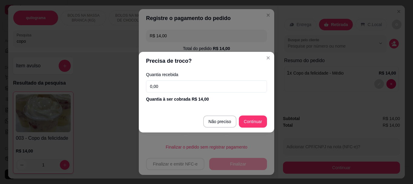
drag, startPoint x: 161, startPoint y: 89, endPoint x: 123, endPoint y: 90, distance: 38.4
click at [121, 85] on div "Precisa de troco? Quantia recebida 0,00 Quantia à ser cobrada R$ 14,00 Não prec…" at bounding box center [206, 92] width 413 height 184
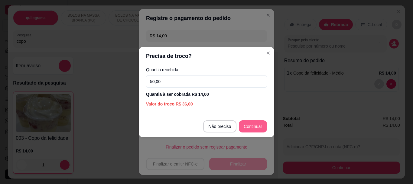
type input "50,00"
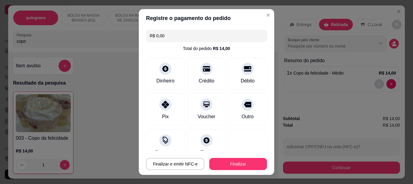
type input "R$ 0,00"
click at [231, 163] on button "Finalizar" at bounding box center [238, 164] width 58 height 12
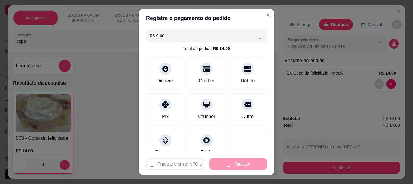
type input "0"
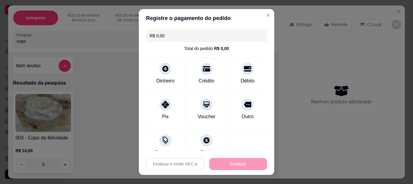
type input "-R$ 14,00"
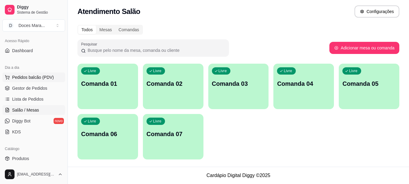
click at [36, 77] on span "Pedidos balcão (PDV)" at bounding box center [33, 77] width 42 height 6
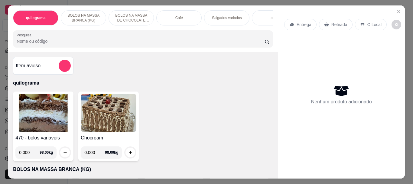
drag, startPoint x: 176, startPoint y: 18, endPoint x: 149, endPoint y: 70, distance: 58.7
click at [176, 18] on div "Café" at bounding box center [178, 17] width 45 height 15
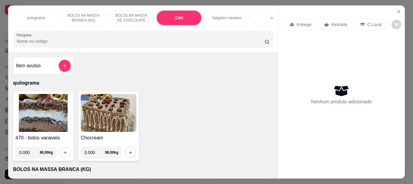
scroll to position [16, 0]
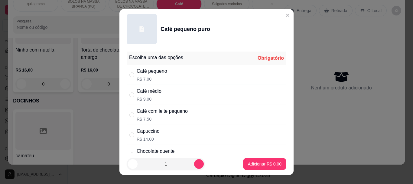
drag, startPoint x: 129, startPoint y: 75, endPoint x: 137, endPoint y: 90, distance: 16.7
click at [129, 76] on input "" at bounding box center [131, 74] width 5 height 5
radio input "true"
click at [259, 165] on p "Adicionar R$ 7,00" at bounding box center [264, 164] width 33 height 6
type input "1"
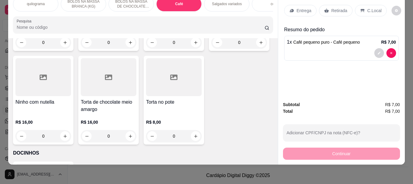
scroll to position [2082, 0]
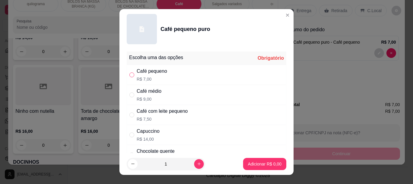
drag, startPoint x: 130, startPoint y: 78, endPoint x: 217, endPoint y: 144, distance: 108.7
click at [130, 78] on label "" at bounding box center [131, 74] width 5 height 7
click at [130, 77] on input "" at bounding box center [131, 74] width 5 height 5
drag, startPoint x: 129, startPoint y: 72, endPoint x: 175, endPoint y: 116, distance: 63.7
click at [129, 73] on input "" at bounding box center [131, 74] width 5 height 5
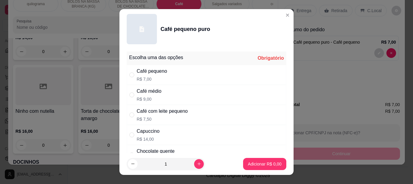
radio input "true"
click at [257, 169] on button "Adicionar R$ 7,00" at bounding box center [265, 164] width 42 height 12
type input "2"
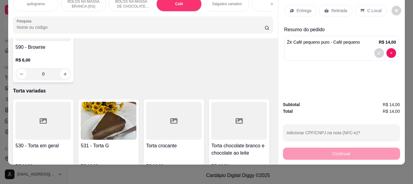
scroll to position [1930, 0]
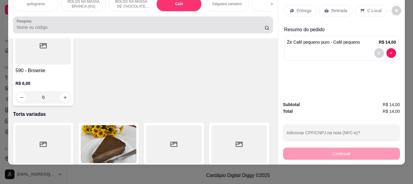
drag, startPoint x: 63, startPoint y: 25, endPoint x: 15, endPoint y: 28, distance: 48.8
click at [17, 28] on input "Pesquisa" at bounding box center [141, 27] width 248 height 6
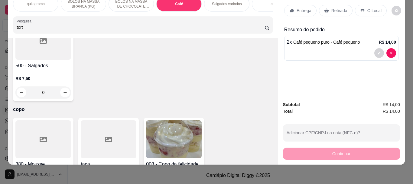
scroll to position [2216, 0]
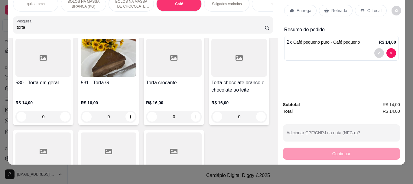
type input "torta"
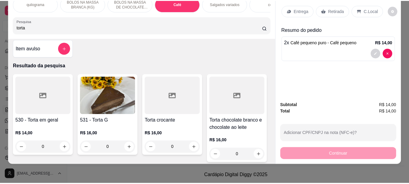
scroll to position [0, 0]
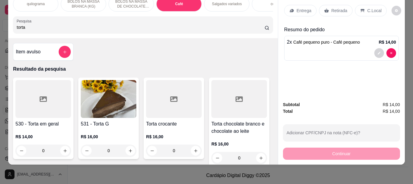
click at [105, 101] on img at bounding box center [109, 99] width 56 height 38
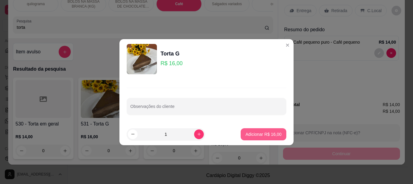
click at [272, 131] on p "Adicionar R$ 16,00" at bounding box center [264, 134] width 36 height 6
type input "1"
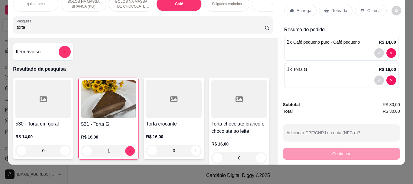
drag, startPoint x: 331, startPoint y: 8, endPoint x: 340, endPoint y: 74, distance: 66.7
click at [331, 8] on p "Retirada" at bounding box center [339, 11] width 16 height 6
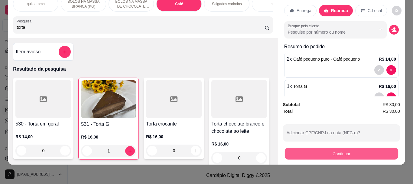
click at [362, 151] on button "Continuar" at bounding box center [341, 153] width 113 height 12
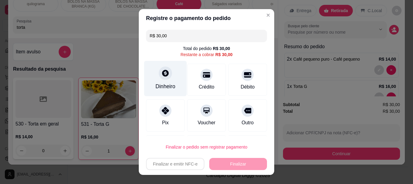
click at [160, 77] on div at bounding box center [165, 73] width 13 height 13
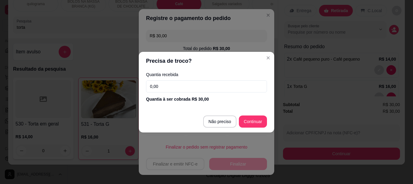
click at [169, 85] on input "0,00" at bounding box center [206, 86] width 121 height 12
type input "30,00"
type input "R$ 0,00"
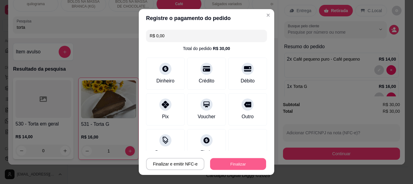
click at [247, 163] on button "Finalizar" at bounding box center [238, 164] width 56 height 12
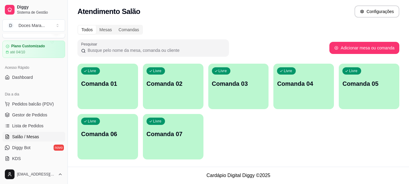
scroll to position [10, 0]
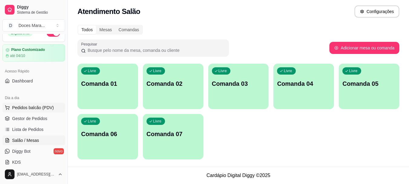
click at [40, 109] on span "Pedidos balcão (PDV)" at bounding box center [33, 107] width 42 height 6
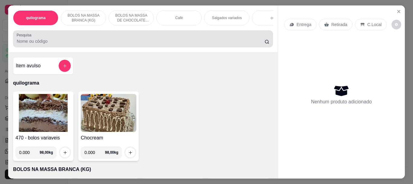
click at [68, 39] on div at bounding box center [143, 39] width 252 height 12
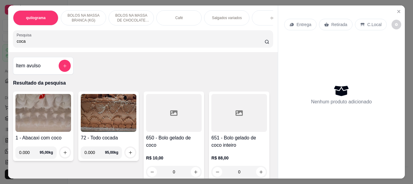
type input "coca"
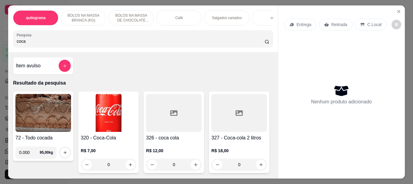
click at [110, 107] on img at bounding box center [109, 113] width 56 height 38
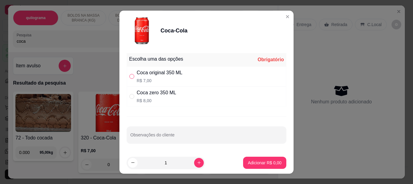
click at [131, 76] on input "" at bounding box center [131, 76] width 5 height 5
radio input "true"
click at [266, 162] on p "Adicionar R$ 7,00" at bounding box center [265, 162] width 34 height 6
type input "1"
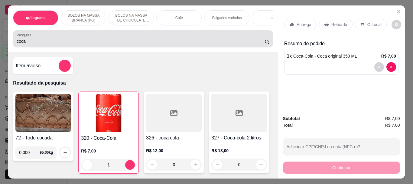
click at [55, 47] on div "Pesquisa coca" at bounding box center [143, 38] width 260 height 17
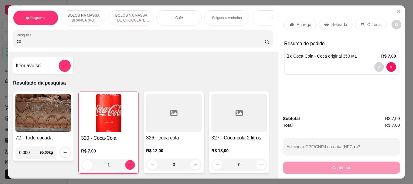
type input "c"
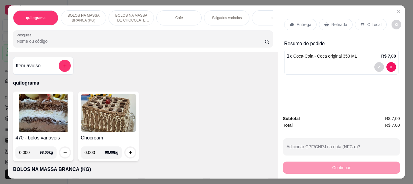
drag, startPoint x: 29, startPoint y: 44, endPoint x: 37, endPoint y: 34, distance: 12.5
click at [36, 35] on div at bounding box center [143, 39] width 252 height 12
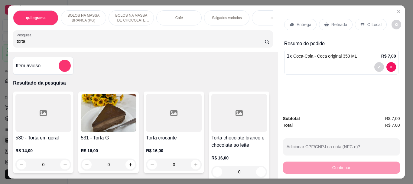
type input "torta"
click at [107, 115] on img at bounding box center [109, 113] width 56 height 38
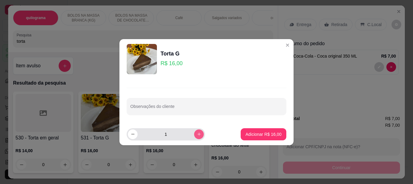
click at [197, 135] on button "increase-product-quantity" at bounding box center [199, 134] width 10 height 10
type input "2"
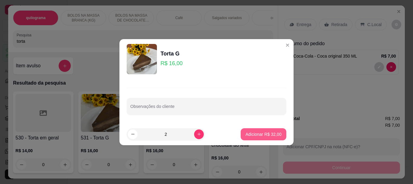
click at [262, 133] on p "Adicionar R$ 32,00" at bounding box center [264, 134] width 36 height 6
type input "2"
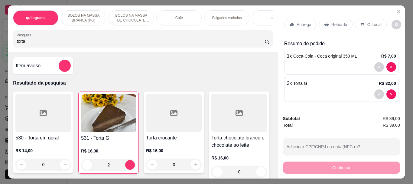
click at [335, 23] on p "Retirada" at bounding box center [339, 24] width 16 height 6
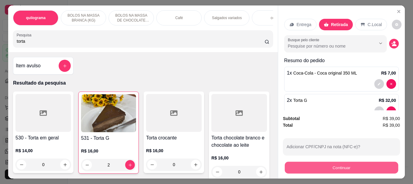
click at [340, 164] on button "Continuar" at bounding box center [341, 167] width 113 height 12
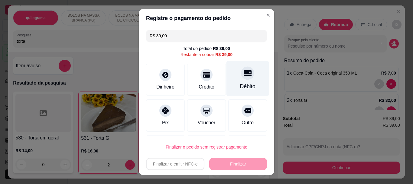
click at [241, 78] on div at bounding box center [247, 73] width 13 height 13
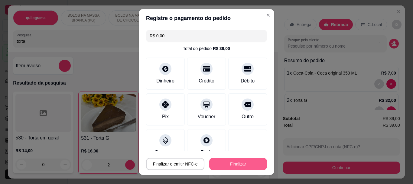
click at [247, 160] on button "Finalizar" at bounding box center [238, 164] width 58 height 12
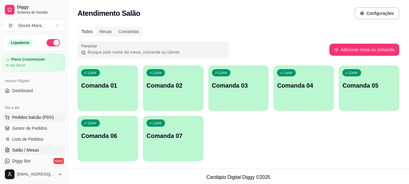
click at [41, 116] on span "Pedidos balcão (PDV)" at bounding box center [33, 117] width 42 height 6
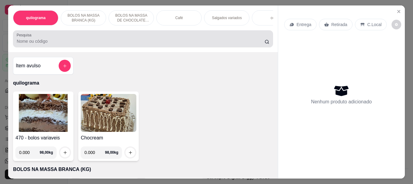
drag, startPoint x: 41, startPoint y: 46, endPoint x: 45, endPoint y: 52, distance: 7.2
click at [44, 51] on div "quilograma BOLOS NA MASSA BRANCA (KG) BOLOS NA MASSA DE CHOCOLATE preço por (KG…" at bounding box center [142, 28] width 269 height 47
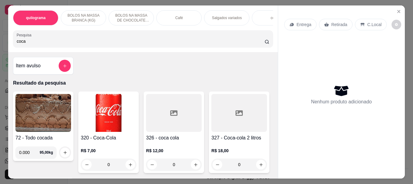
click at [103, 108] on img at bounding box center [109, 113] width 56 height 38
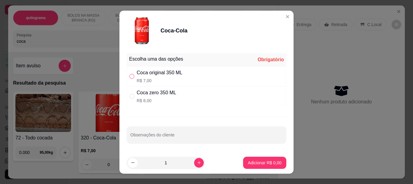
click at [131, 77] on input "" at bounding box center [131, 76] width 5 height 5
click at [250, 161] on p "Adicionar R$ 7,00" at bounding box center [265, 162] width 34 height 6
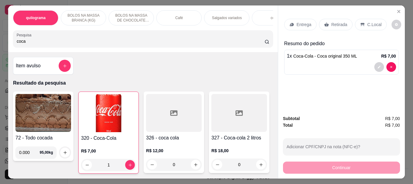
click at [333, 23] on p "Retirada" at bounding box center [339, 24] width 16 height 6
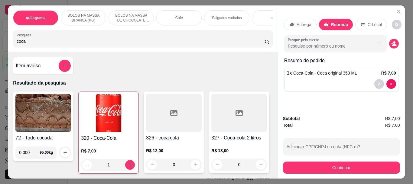
click at [345, 160] on div "Continuar" at bounding box center [341, 167] width 117 height 14
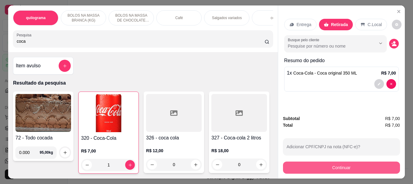
click at [345, 165] on button "Continuar" at bounding box center [341, 167] width 117 height 12
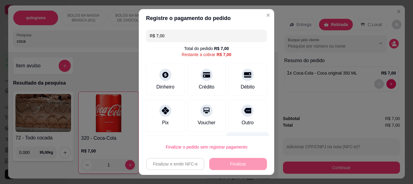
drag, startPoint x: 235, startPoint y: 78, endPoint x: 231, endPoint y: 132, distance: 53.6
click at [230, 79] on div "Débito" at bounding box center [247, 80] width 39 height 32
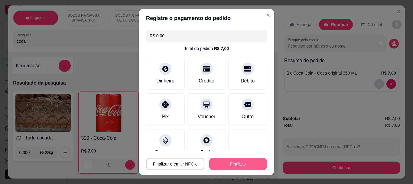
click at [239, 162] on button "Finalizar" at bounding box center [238, 164] width 58 height 12
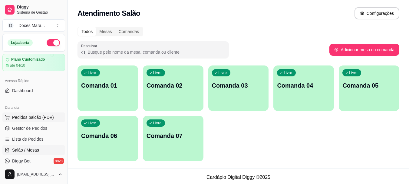
click at [43, 115] on span "Pedidos balcão (PDV)" at bounding box center [33, 117] width 42 height 6
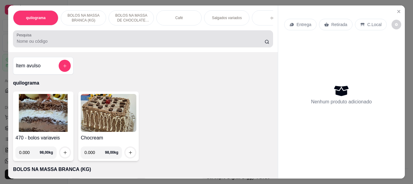
click at [54, 44] on input "Pesquisa" at bounding box center [141, 41] width 248 height 6
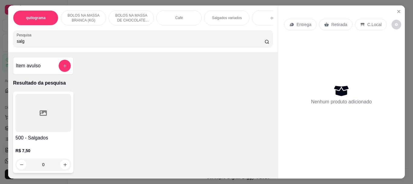
click at [47, 109] on div at bounding box center [43, 113] width 56 height 38
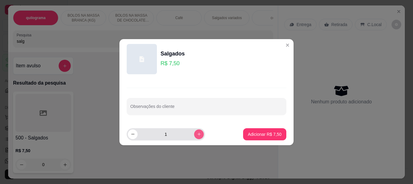
click at [197, 132] on button "increase-product-quantity" at bounding box center [199, 134] width 10 height 10
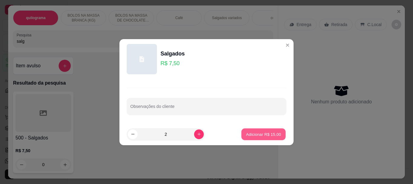
click at [256, 135] on p "Adicionar R$ 15,00" at bounding box center [263, 134] width 35 height 6
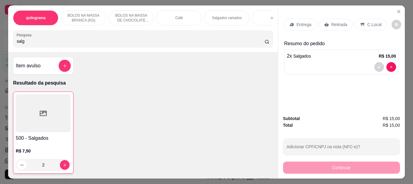
drag, startPoint x: 21, startPoint y: 45, endPoint x: 0, endPoint y: 45, distance: 20.9
click at [0, 45] on div "quilograma BOLOS NA MASSA BRANCA (KG) BOLOS NA MASSA DE CHOCOLATE preço por (KG…" at bounding box center [206, 92] width 413 height 184
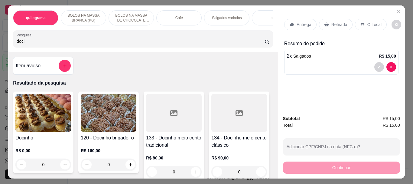
click at [37, 115] on img at bounding box center [43, 113] width 56 height 38
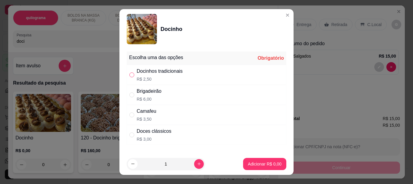
click at [129, 76] on input "" at bounding box center [131, 74] width 5 height 5
click at [248, 161] on p "Adicionar R$ 2,50" at bounding box center [264, 164] width 33 height 6
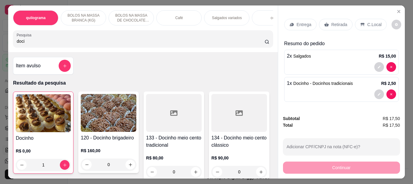
click at [327, 21] on div "Retirada" at bounding box center [336, 24] width 34 height 11
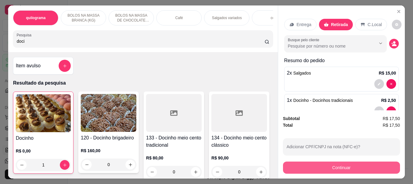
click at [330, 164] on button "Continuar" at bounding box center [341, 167] width 117 height 12
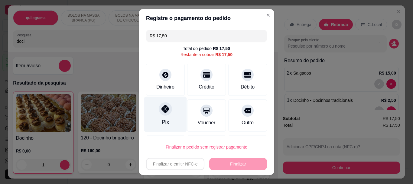
click at [165, 118] on div "Pix" at bounding box center [165, 113] width 43 height 35
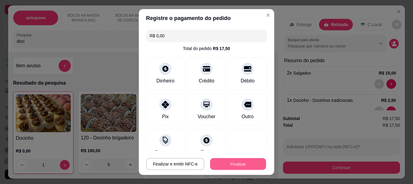
click at [228, 164] on button "Finalizar" at bounding box center [238, 164] width 56 height 12
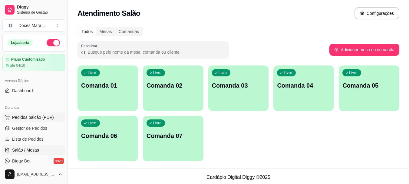
click at [34, 115] on span "Pedidos balcão (PDV)" at bounding box center [33, 117] width 42 height 6
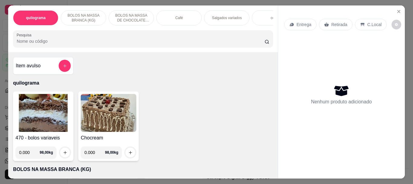
click at [34, 44] on input "Pesquisa" at bounding box center [141, 41] width 248 height 6
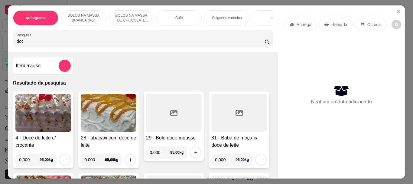
click at [43, 43] on input "doc" at bounding box center [141, 41] width 248 height 6
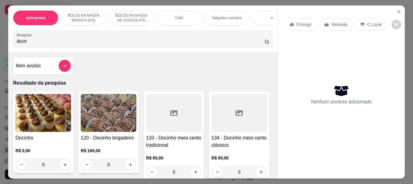
click at [27, 120] on img at bounding box center [43, 113] width 56 height 38
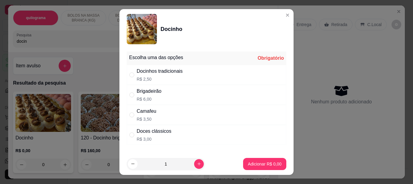
drag, startPoint x: 131, startPoint y: 135, endPoint x: 157, endPoint y: 168, distance: 41.7
click at [129, 137] on label "" at bounding box center [131, 134] width 5 height 7
click at [129, 137] on input "" at bounding box center [131, 134] width 5 height 5
click at [194, 163] on button "increase-product-quantity" at bounding box center [199, 164] width 10 height 10
drag, startPoint x: 129, startPoint y: 135, endPoint x: 230, endPoint y: 161, distance: 104.7
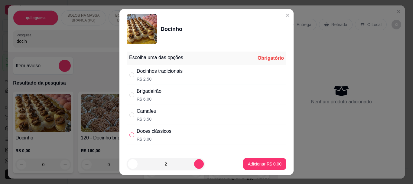
click at [129, 135] on input "" at bounding box center [131, 134] width 5 height 5
click at [271, 163] on p "Adicionar R$ 6,00" at bounding box center [264, 164] width 33 height 6
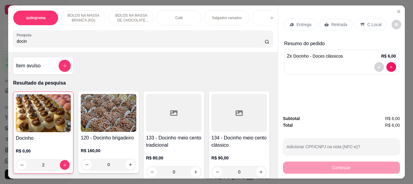
click at [328, 20] on div "Retirada" at bounding box center [336, 24] width 34 height 11
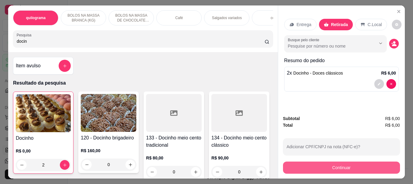
click at [327, 162] on button "Continuar" at bounding box center [341, 167] width 117 height 12
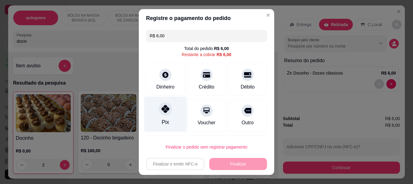
click at [150, 111] on div "Pix" at bounding box center [165, 113] width 43 height 35
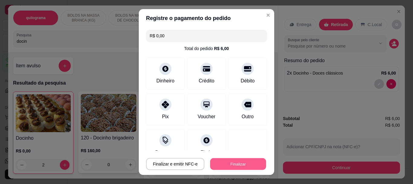
click at [237, 161] on button "Finalizar" at bounding box center [238, 164] width 56 height 12
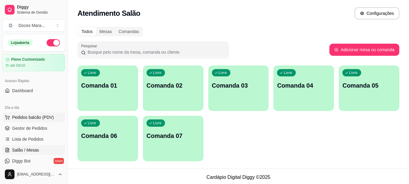
click at [42, 118] on span "Pedidos balcão (PDV)" at bounding box center [33, 117] width 42 height 6
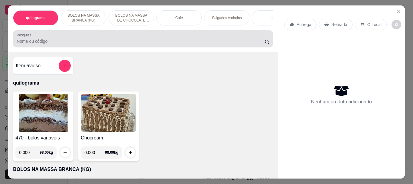
click at [63, 44] on input "Pesquisa" at bounding box center [141, 41] width 248 height 6
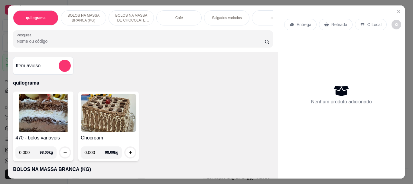
click at [41, 111] on img at bounding box center [43, 113] width 56 height 38
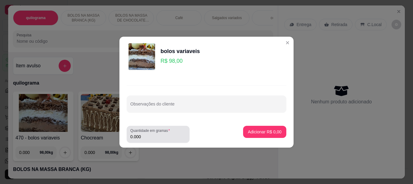
click at [148, 140] on div "0.000" at bounding box center [158, 134] width 56 height 12
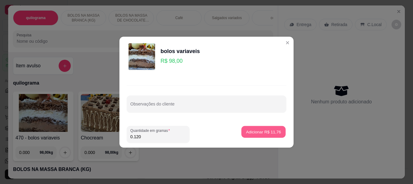
click at [261, 133] on p "Adicionar R$ 11,76" at bounding box center [263, 132] width 35 height 6
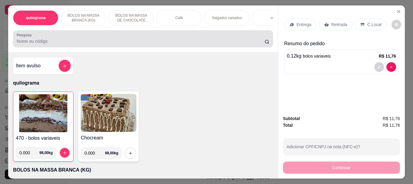
click at [57, 43] on input "Pesquisa" at bounding box center [141, 41] width 248 height 6
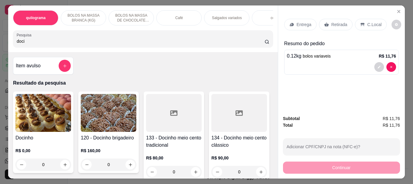
click at [35, 107] on img at bounding box center [43, 113] width 56 height 38
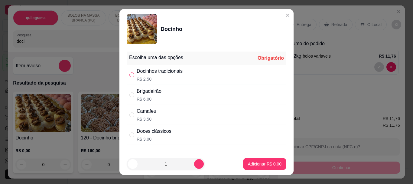
click at [132, 75] on input "" at bounding box center [131, 74] width 5 height 5
click at [262, 164] on p "Adicionar R$ 2,50" at bounding box center [265, 164] width 34 height 6
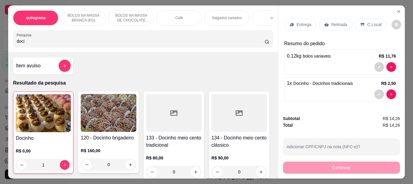
click at [331, 23] on p "Retirada" at bounding box center [339, 24] width 16 height 6
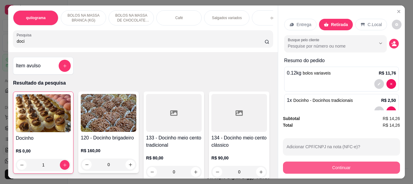
click at [334, 165] on button "Continuar" at bounding box center [341, 167] width 117 height 12
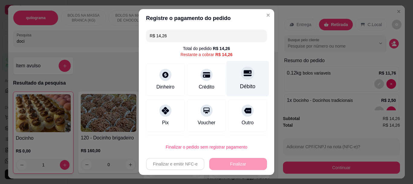
click at [244, 76] on icon at bounding box center [248, 73] width 8 height 6
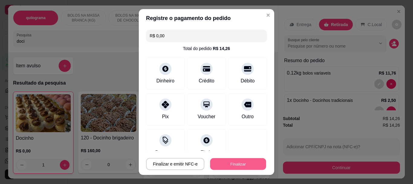
click at [248, 160] on button "Finalizar" at bounding box center [238, 164] width 56 height 12
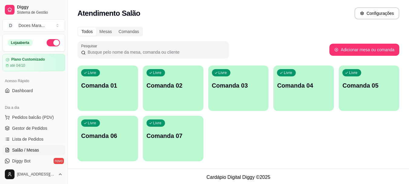
click at [32, 149] on span "Salão / Mesas" at bounding box center [25, 150] width 27 height 6
click at [34, 117] on span "Pedidos balcão (PDV)" at bounding box center [33, 117] width 42 height 6
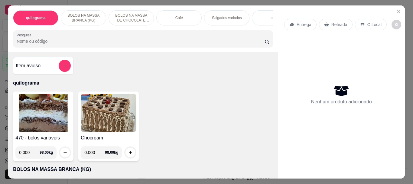
click at [51, 109] on img at bounding box center [43, 113] width 56 height 38
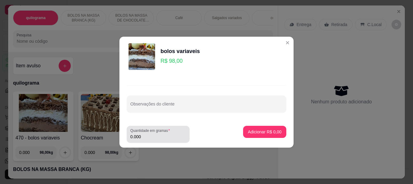
click at [146, 134] on input "0.000" at bounding box center [158, 136] width 56 height 6
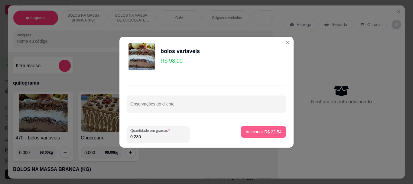
type input "0.230"
click at [246, 133] on p "Adicionar R$ 22,54" at bounding box center [263, 132] width 35 height 6
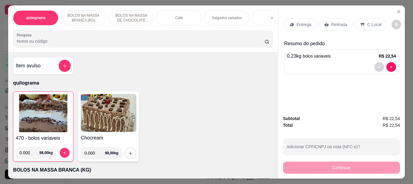
click at [57, 44] on input "Pesquisa" at bounding box center [141, 41] width 248 height 6
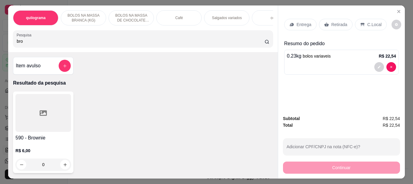
type input "bro"
click at [54, 106] on div at bounding box center [43, 113] width 56 height 38
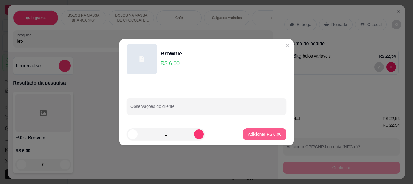
click at [250, 131] on button "Adicionar R$ 6,00" at bounding box center [264, 134] width 43 height 12
type input "1"
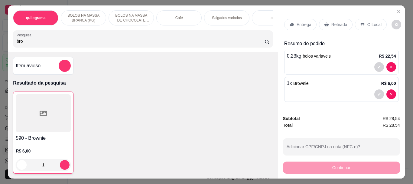
click at [173, 16] on div "Café" at bounding box center [178, 17] width 45 height 15
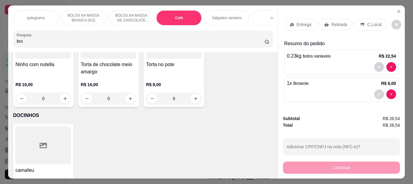
scroll to position [16, 0]
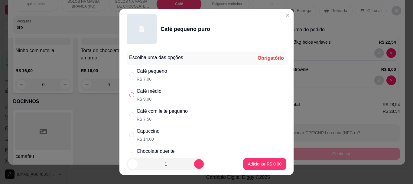
click at [131, 95] on input "" at bounding box center [131, 94] width 5 height 5
radio input "true"
click at [244, 160] on button "Adicionar R$ 9,00" at bounding box center [265, 164] width 42 height 12
type input "1"
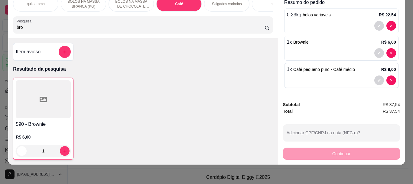
scroll to position [0, 0]
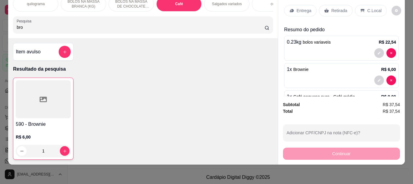
click at [333, 9] on p "Retirada" at bounding box center [339, 11] width 16 height 6
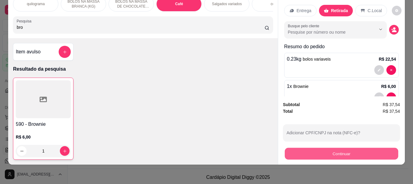
click at [342, 150] on button "Continuar" at bounding box center [341, 153] width 113 height 12
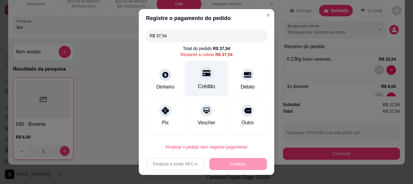
click at [200, 83] on div "Crédito" at bounding box center [206, 87] width 17 height 8
type input "R$ 0,00"
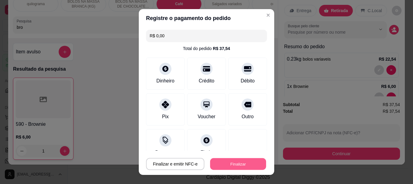
click at [217, 163] on button "Finalizar" at bounding box center [238, 164] width 56 height 12
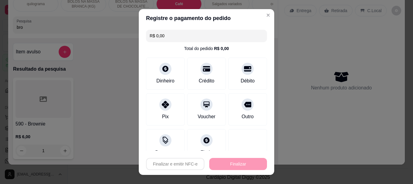
type input "0"
type input "-R$ 37,54"
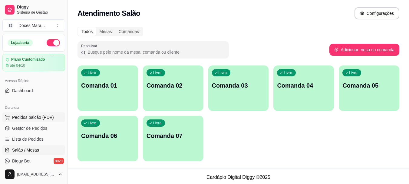
click at [32, 118] on span "Pedidos balcão (PDV)" at bounding box center [33, 117] width 42 height 6
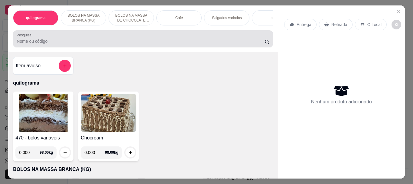
click at [38, 44] on input "Pesquisa" at bounding box center [141, 41] width 248 height 6
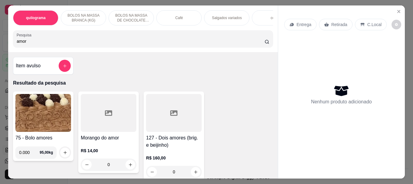
type input "amor"
click at [114, 110] on div at bounding box center [109, 113] width 56 height 38
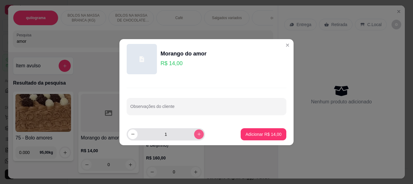
click at [197, 134] on icon "increase-product-quantity" at bounding box center [199, 134] width 5 height 5
click at [194, 135] on button "increase-product-quantity" at bounding box center [199, 134] width 10 height 10
click at [197, 134] on icon "increase-product-quantity" at bounding box center [199, 134] width 5 height 5
type input "4"
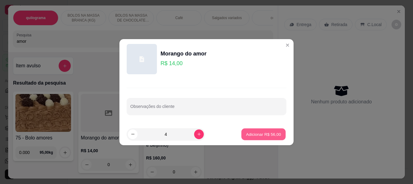
click at [264, 132] on p "Adicionar R$ 56,00" at bounding box center [263, 134] width 35 height 6
type input "4"
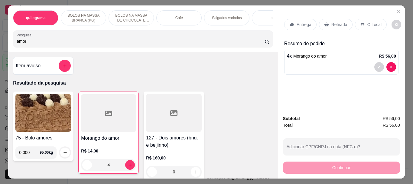
click at [344, 22] on p "Retirada" at bounding box center [339, 24] width 16 height 6
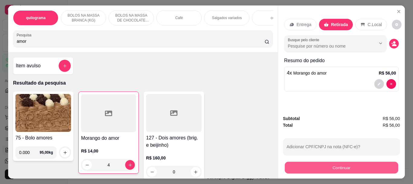
click at [349, 162] on button "Continuar" at bounding box center [341, 167] width 113 height 12
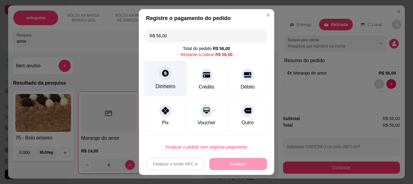
click at [166, 78] on div "Dinheiro" at bounding box center [165, 78] width 43 height 35
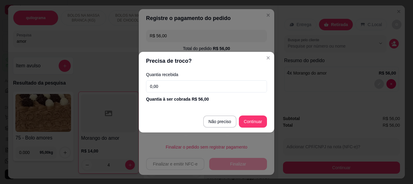
click at [175, 86] on input "0,00" at bounding box center [206, 86] width 121 height 12
type input "56,00"
type input "R$ 0,00"
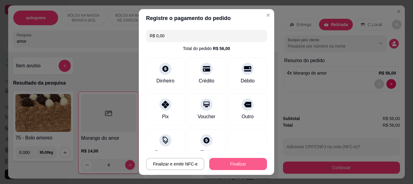
click at [246, 164] on button "Finalizar" at bounding box center [238, 164] width 58 height 12
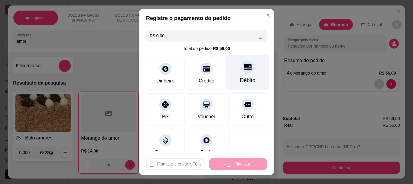
type input "0"
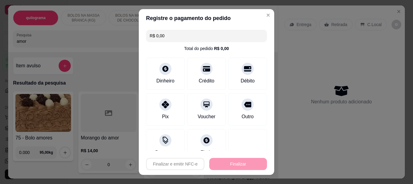
type input "-R$ 56,00"
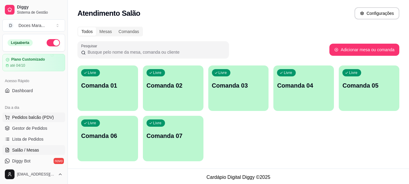
drag, startPoint x: 29, startPoint y: 116, endPoint x: 30, endPoint y: 120, distance: 3.8
click at [30, 119] on span "Pedidos balcão (PDV)" at bounding box center [33, 117] width 42 height 6
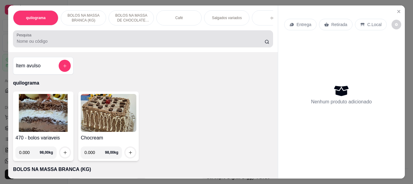
drag, startPoint x: 38, startPoint y: 39, endPoint x: 128, endPoint y: 67, distance: 94.0
click at [38, 39] on div at bounding box center [143, 39] width 252 height 12
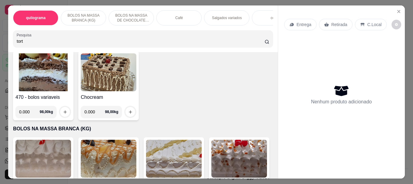
scroll to position [242, 0]
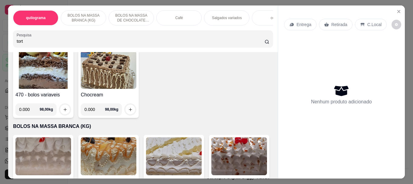
type input "tort"
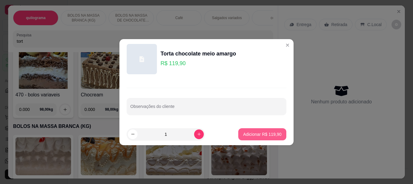
click at [267, 135] on p "Adicionar R$ 119,90" at bounding box center [262, 134] width 38 height 6
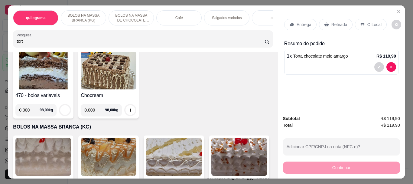
type input "1"
click at [327, 22] on div "Retirada" at bounding box center [336, 24] width 34 height 11
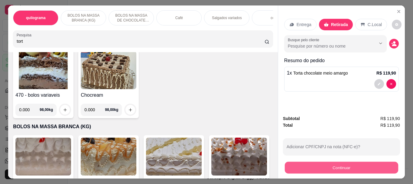
click at [336, 170] on button "Continuar" at bounding box center [341, 167] width 113 height 12
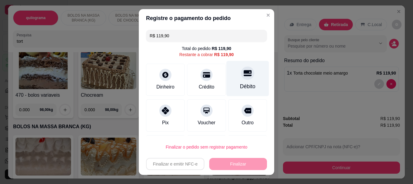
click at [244, 72] on icon at bounding box center [248, 73] width 8 height 6
type input "R$ 0,00"
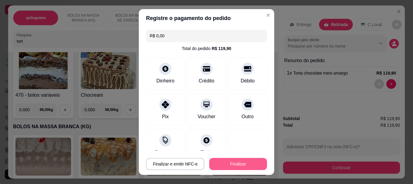
click at [243, 165] on button "Finalizar" at bounding box center [238, 164] width 58 height 12
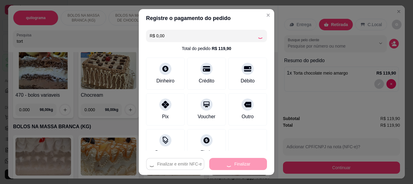
type input "0"
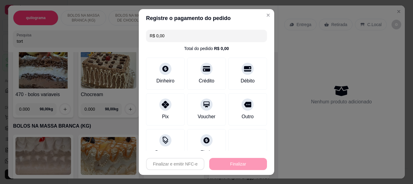
type input "-R$ 119,90"
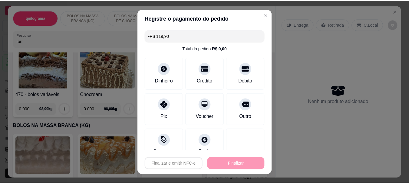
scroll to position [242, 0]
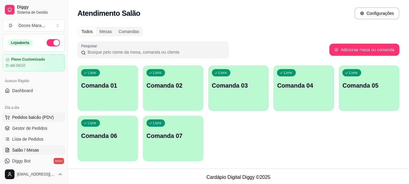
click at [32, 115] on span "Pedidos balcão (PDV)" at bounding box center [33, 117] width 42 height 6
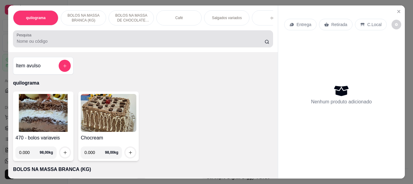
click at [38, 44] on input "Pesquisa" at bounding box center [141, 41] width 248 height 6
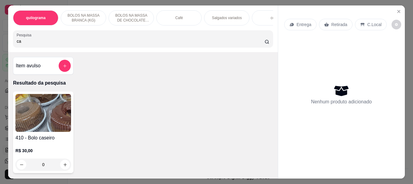
type input "c"
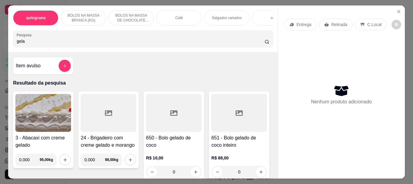
type input "gela"
click at [183, 127] on div at bounding box center [174, 113] width 56 height 38
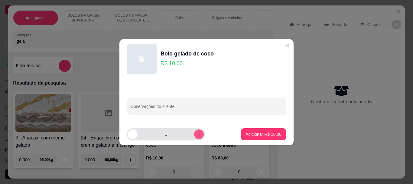
click at [195, 129] on button "increase-product-quantity" at bounding box center [199, 134] width 10 height 10
type input "2"
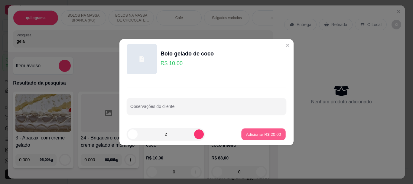
click at [262, 132] on p "Adicionar R$ 20,00" at bounding box center [263, 134] width 35 height 6
type input "2"
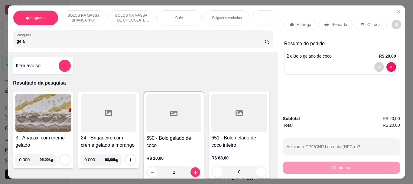
click at [333, 21] on p "Retirada" at bounding box center [339, 24] width 16 height 6
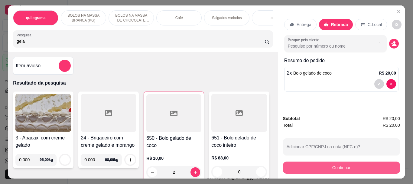
click at [337, 164] on button "Continuar" at bounding box center [341, 167] width 117 height 12
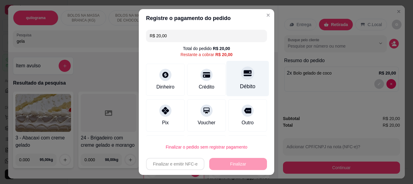
click at [241, 77] on div at bounding box center [247, 73] width 13 height 13
type input "R$ 0,00"
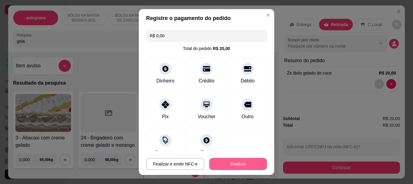
click at [240, 166] on button "Finalizar" at bounding box center [238, 164] width 58 height 12
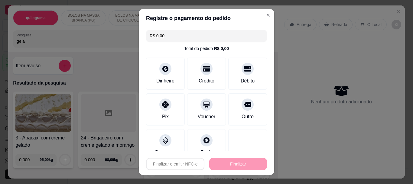
type input "0"
type input "-R$ 20,00"
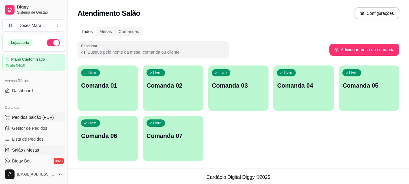
click at [45, 115] on span "Pedidos balcão (PDV)" at bounding box center [33, 117] width 42 height 6
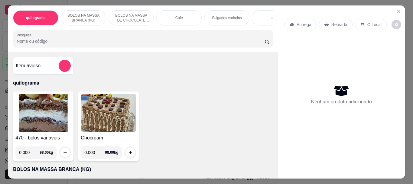
click at [54, 108] on img at bounding box center [43, 113] width 56 height 38
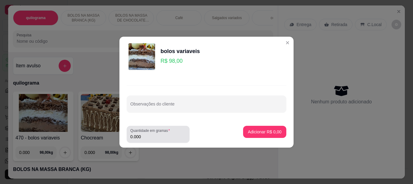
click at [154, 134] on input "0.000" at bounding box center [158, 136] width 56 height 6
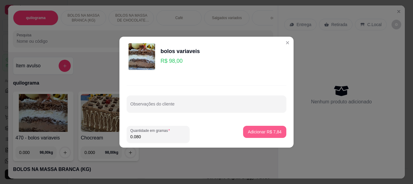
type input "0.080"
click at [264, 134] on p "Adicionar R$ 7,84" at bounding box center [265, 132] width 34 height 6
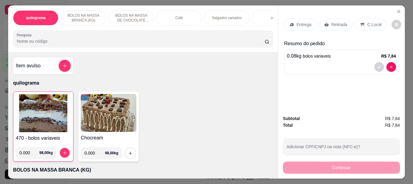
click at [331, 21] on p "Retirada" at bounding box center [339, 24] width 16 height 6
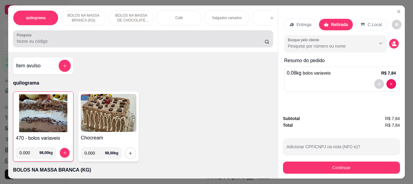
drag, startPoint x: 70, startPoint y: 47, endPoint x: 77, endPoint y: 50, distance: 7.5
click at [72, 47] on div "Pesquisa" at bounding box center [143, 38] width 260 height 17
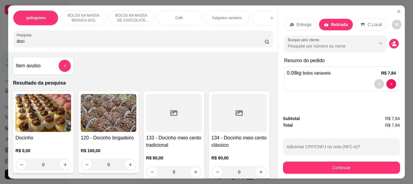
type input "doci"
click at [31, 115] on img at bounding box center [43, 113] width 56 height 38
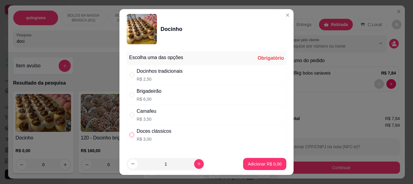
click at [129, 133] on input "" at bounding box center [131, 134] width 5 height 5
radio input "true"
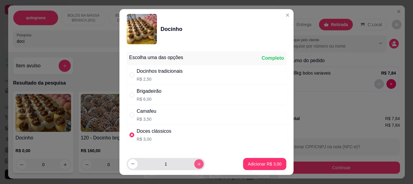
click at [197, 166] on icon "increase-product-quantity" at bounding box center [199, 163] width 5 height 5
type input "3"
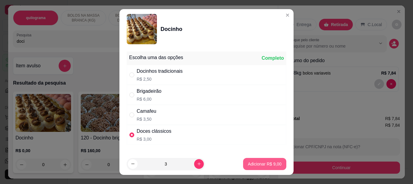
click at [262, 163] on p "Adicionar R$ 9,00" at bounding box center [265, 164] width 34 height 6
type input "3"
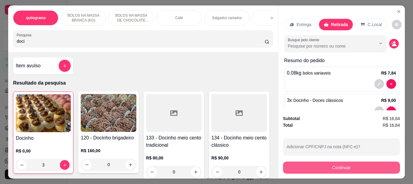
click at [343, 164] on button "Continuar" at bounding box center [341, 167] width 117 height 12
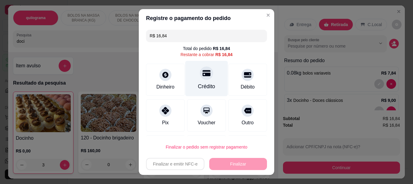
click at [205, 79] on div "Crédito" at bounding box center [206, 78] width 43 height 35
type input "R$ 0,00"
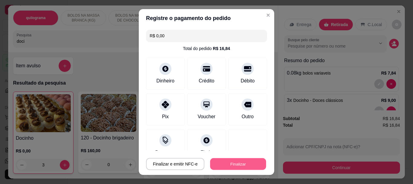
click at [236, 161] on button "Finalizar" at bounding box center [238, 164] width 56 height 12
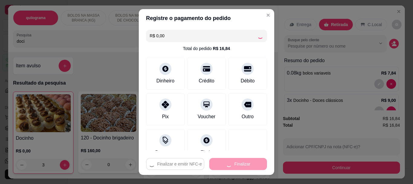
type input "0"
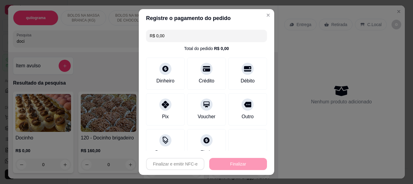
type input "-R$ 16,84"
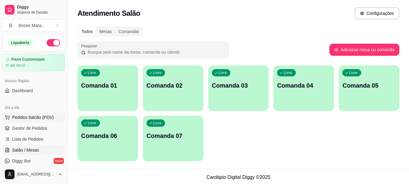
click at [35, 116] on span "Pedidos balcão (PDV)" at bounding box center [33, 117] width 42 height 6
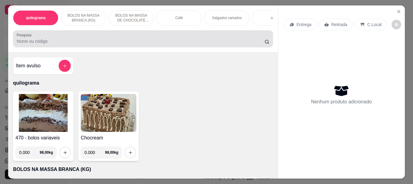
drag, startPoint x: 39, startPoint y: 45, endPoint x: 50, endPoint y: 50, distance: 12.3
click at [50, 50] on div "quilograma BOLOS NA MASSA BRANCA (KG) BOLOS NA MASSA DE CHOCOLATE preço por (KG…" at bounding box center [142, 28] width 269 height 47
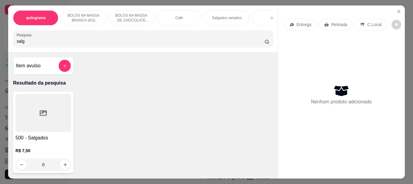
type input "salg"
click at [41, 125] on div at bounding box center [43, 113] width 56 height 38
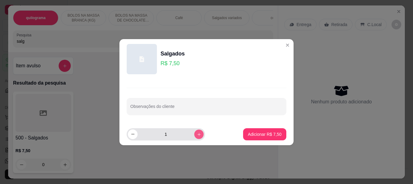
click at [197, 134] on icon "increase-product-quantity" at bounding box center [199, 134] width 5 height 5
type input "2"
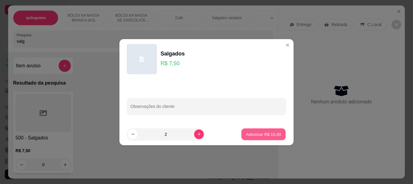
click at [246, 131] on button "Adicionar R$ 15,00" at bounding box center [263, 134] width 44 height 12
type input "2"
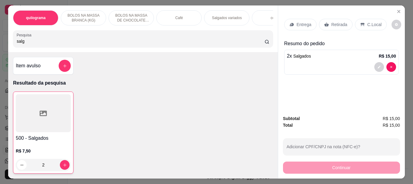
click at [334, 21] on p "Retirada" at bounding box center [339, 24] width 16 height 6
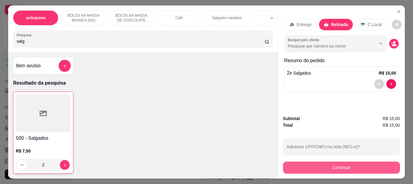
click at [331, 162] on button "Continuar" at bounding box center [341, 167] width 117 height 12
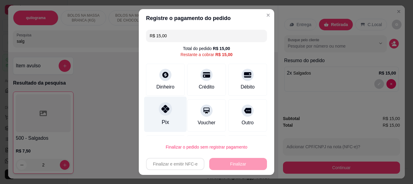
click at [163, 115] on div "Pix" at bounding box center [165, 113] width 43 height 35
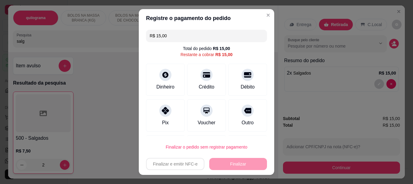
type input "R$ 0,00"
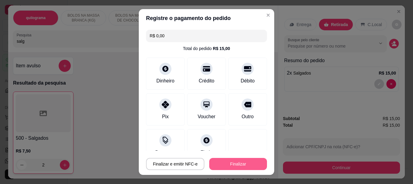
click at [240, 163] on button "Finalizar" at bounding box center [238, 164] width 58 height 12
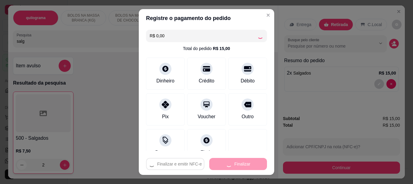
type input "0"
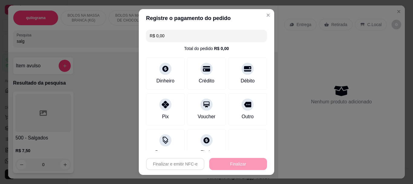
type input "-R$ 15,00"
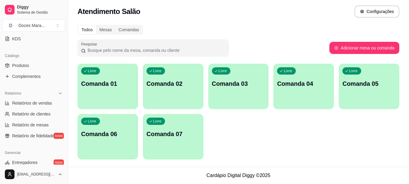
scroll to position [151, 0]
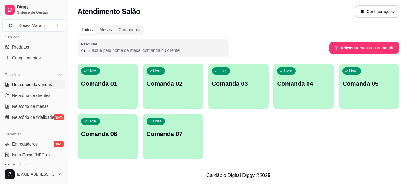
click at [43, 85] on span "Relatórios de vendas" at bounding box center [32, 84] width 40 height 6
select select "ALL"
select select "0"
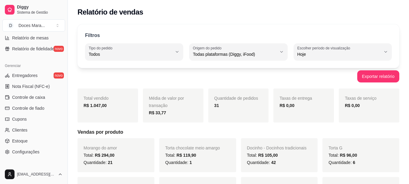
scroll to position [242, 0]
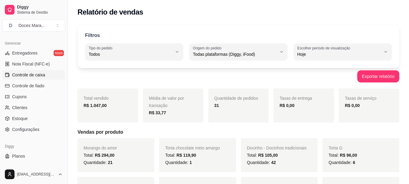
click at [44, 74] on span "Controle de caixa" at bounding box center [28, 75] width 33 height 6
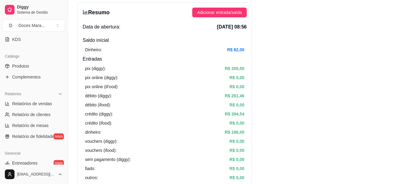
scroll to position [131, 0]
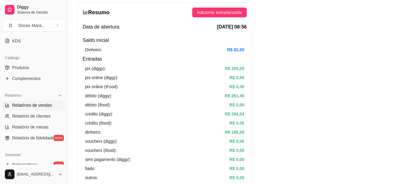
click at [32, 105] on span "Relatórios de vendas" at bounding box center [32, 105] width 40 height 6
select select "ALL"
select select "0"
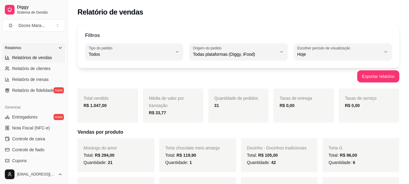
scroll to position [191, 0]
